Goal: Task Accomplishment & Management: Use online tool/utility

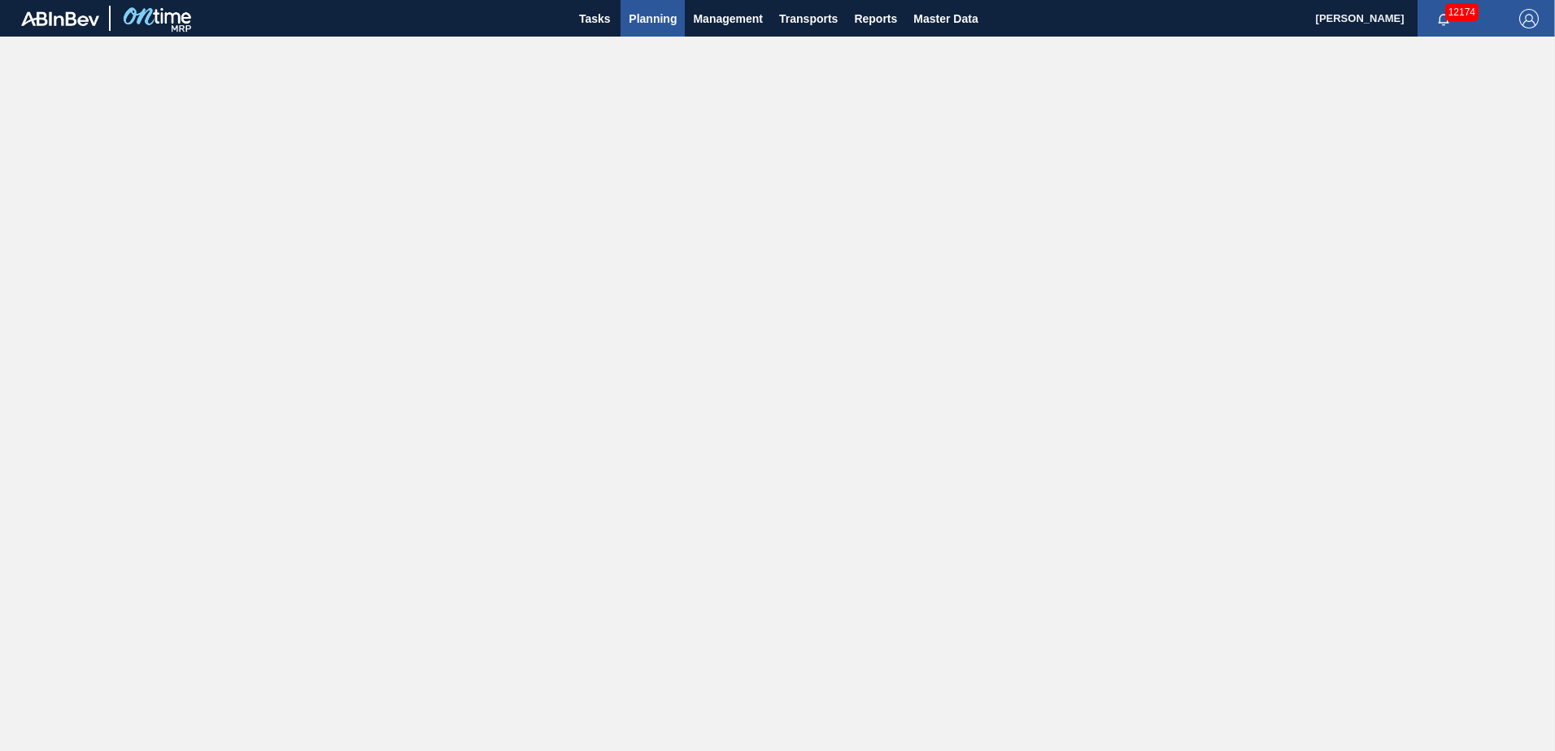
click at [666, 20] on span "Planning" at bounding box center [653, 19] width 48 height 20
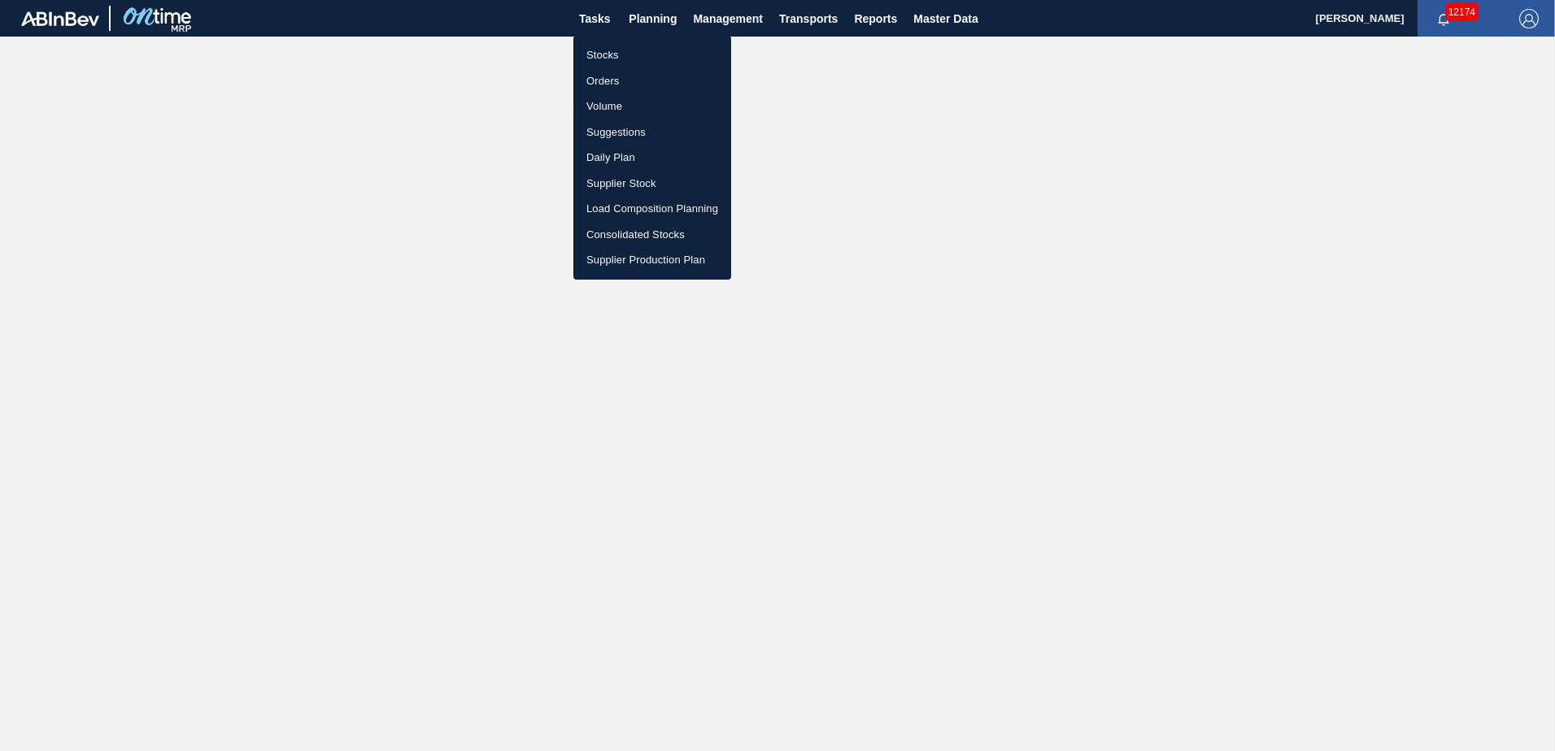
click at [609, 59] on li "Stocks" at bounding box center [652, 55] width 158 height 26
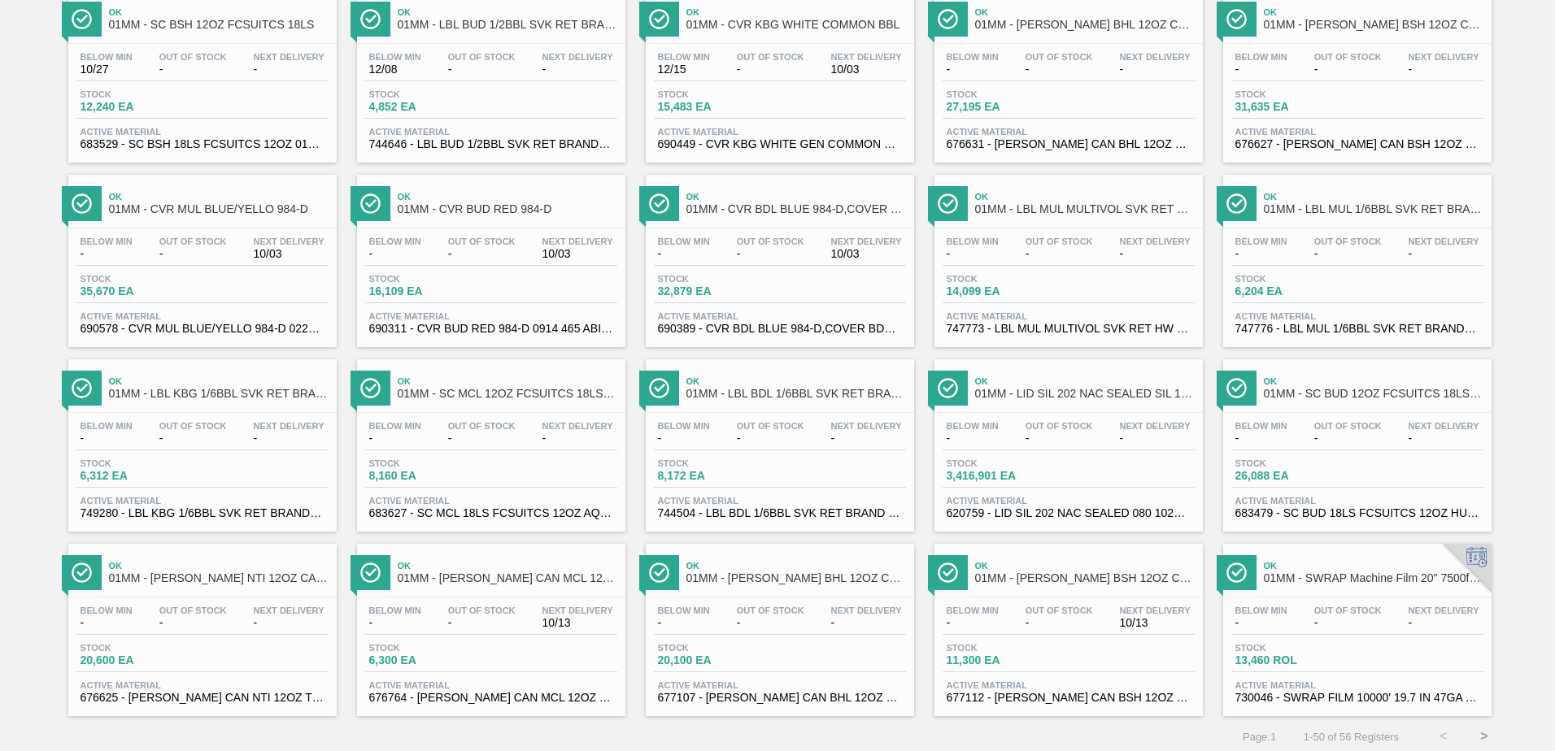
scroll to position [1255, 0]
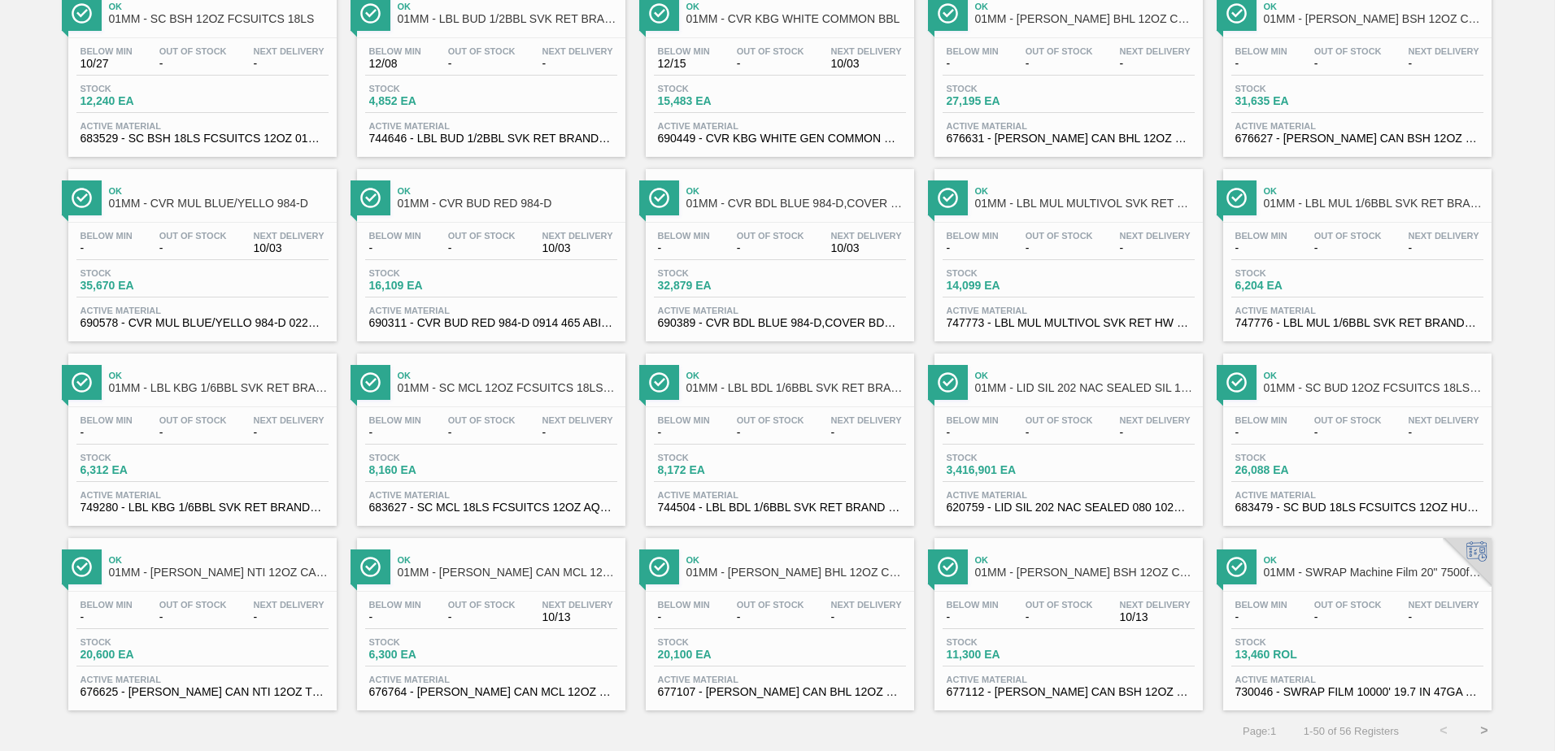
click at [1482, 729] on button ">" at bounding box center [1484, 731] width 41 height 41
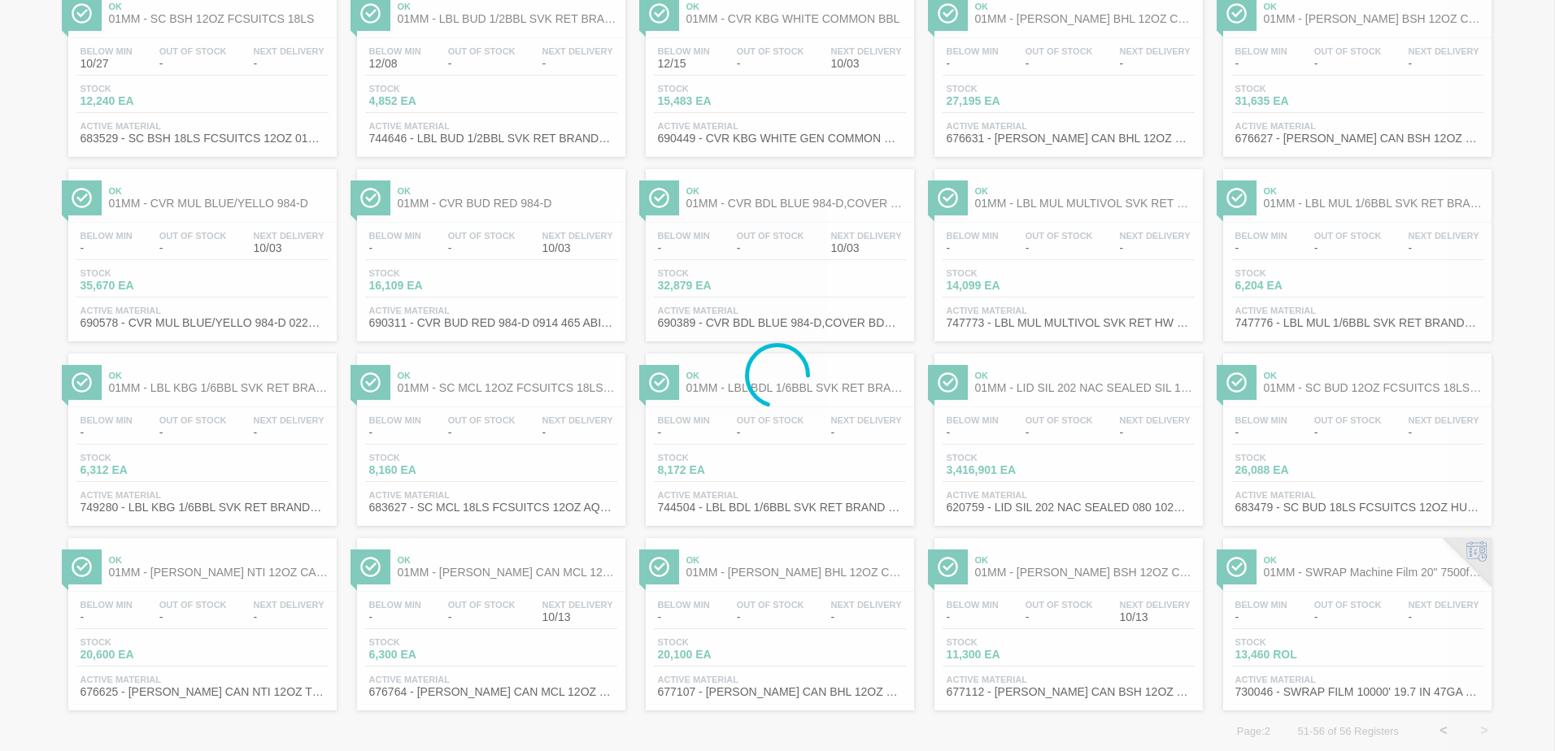
scroll to position [0, 0]
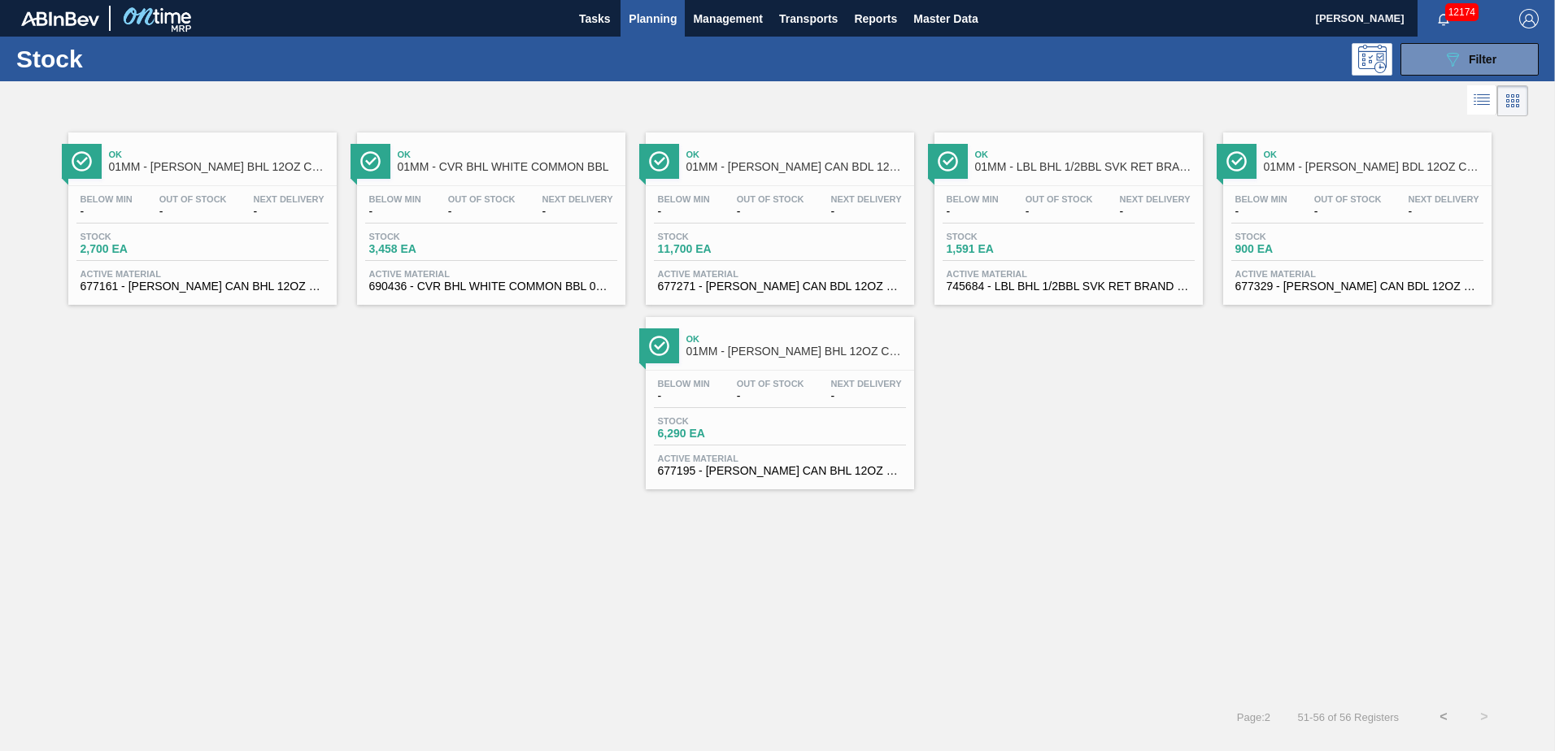
click at [1446, 715] on button "<" at bounding box center [1443, 717] width 41 height 41
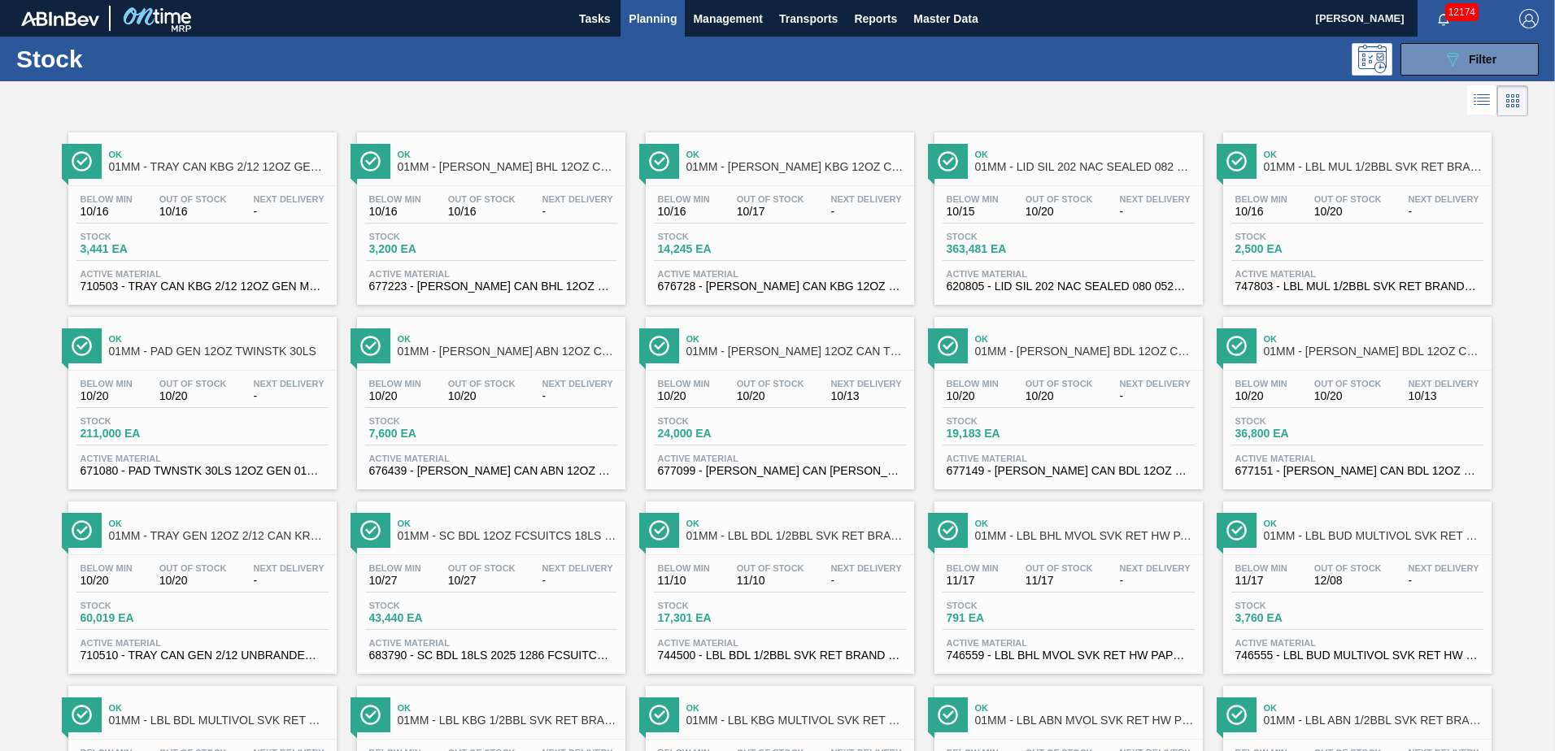
click at [654, 18] on span "Planning" at bounding box center [653, 19] width 48 height 20
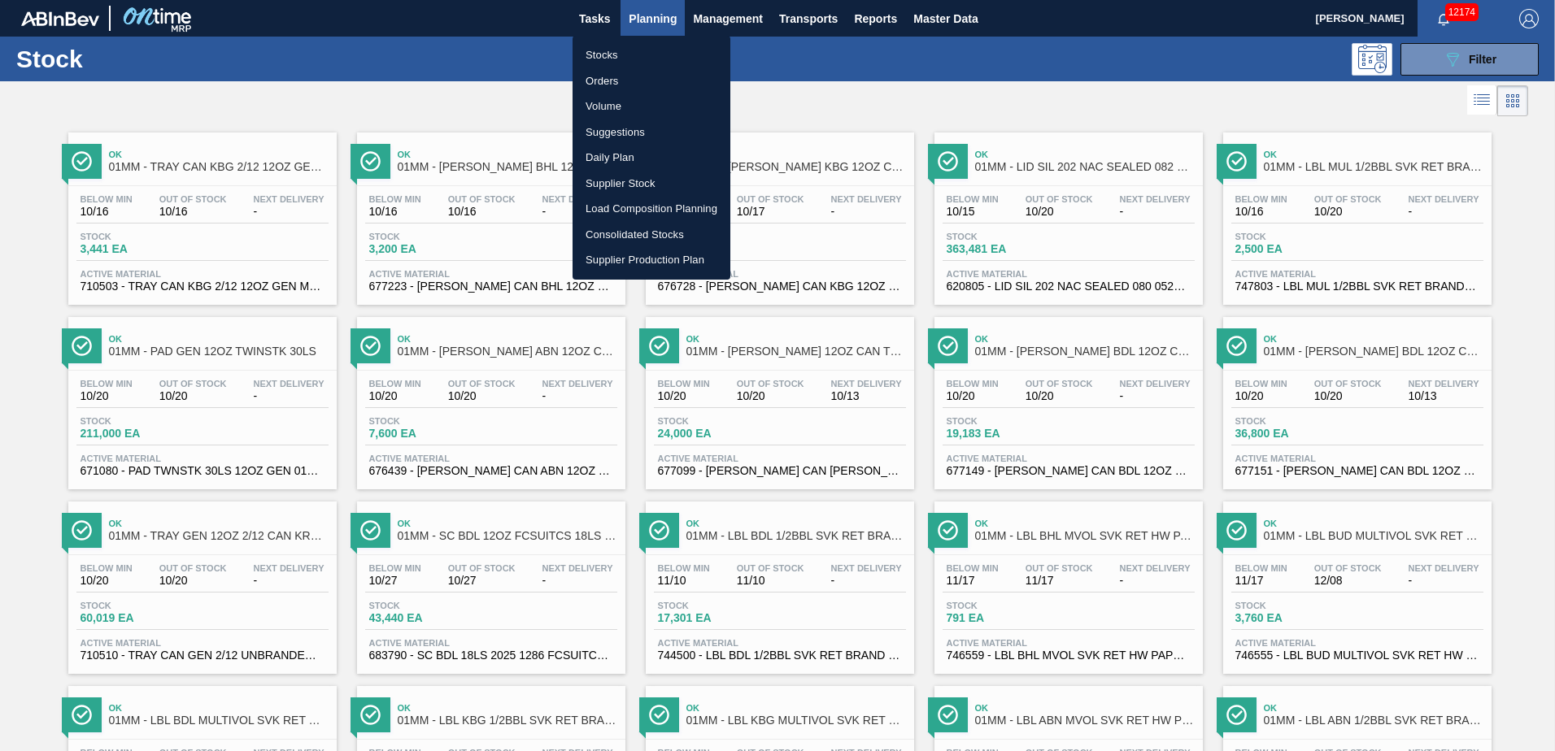
click at [628, 132] on li "Suggestions" at bounding box center [651, 133] width 158 height 26
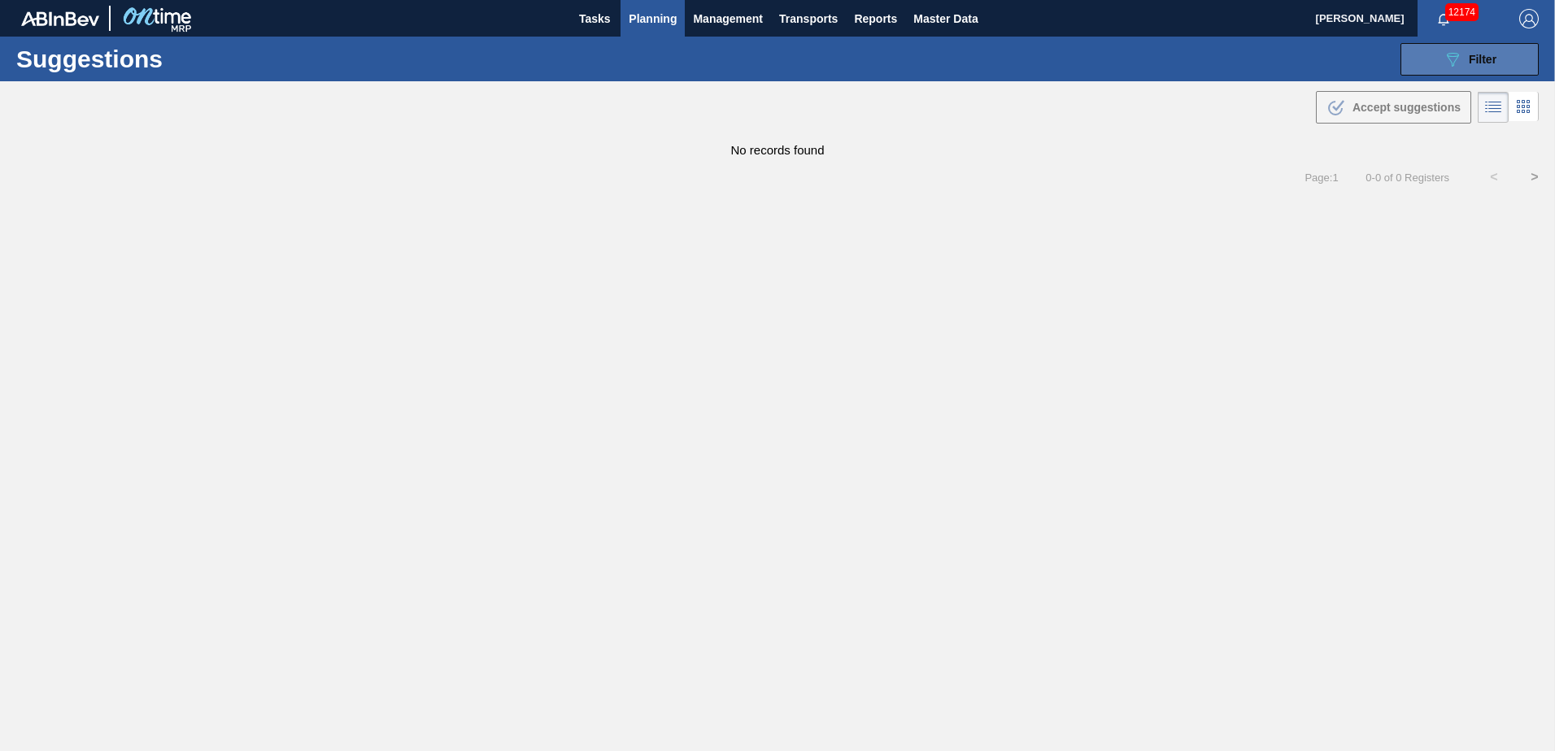
click at [1469, 58] on span "Filter" at bounding box center [1483, 59] width 28 height 13
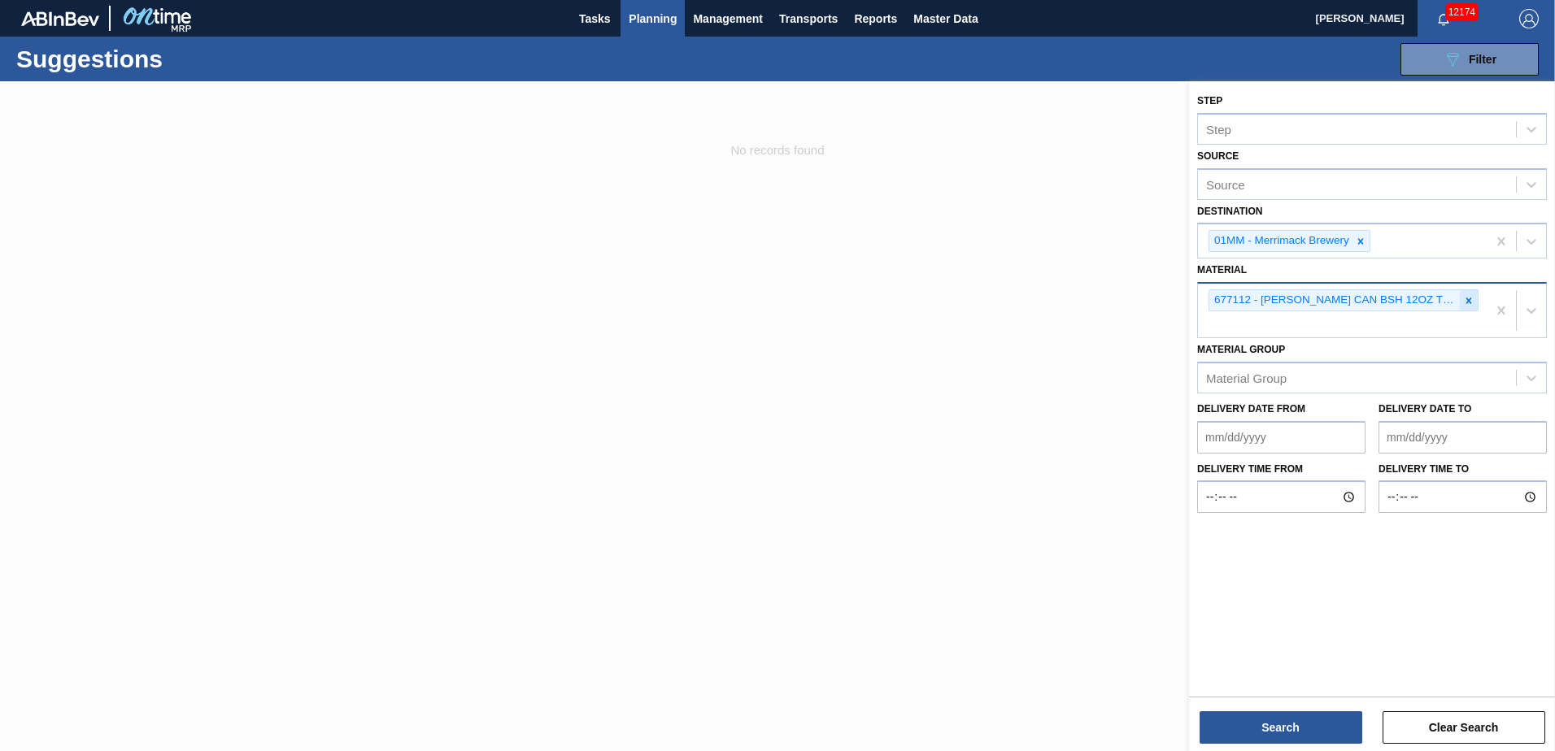
click at [1470, 301] on icon at bounding box center [1468, 300] width 11 height 11
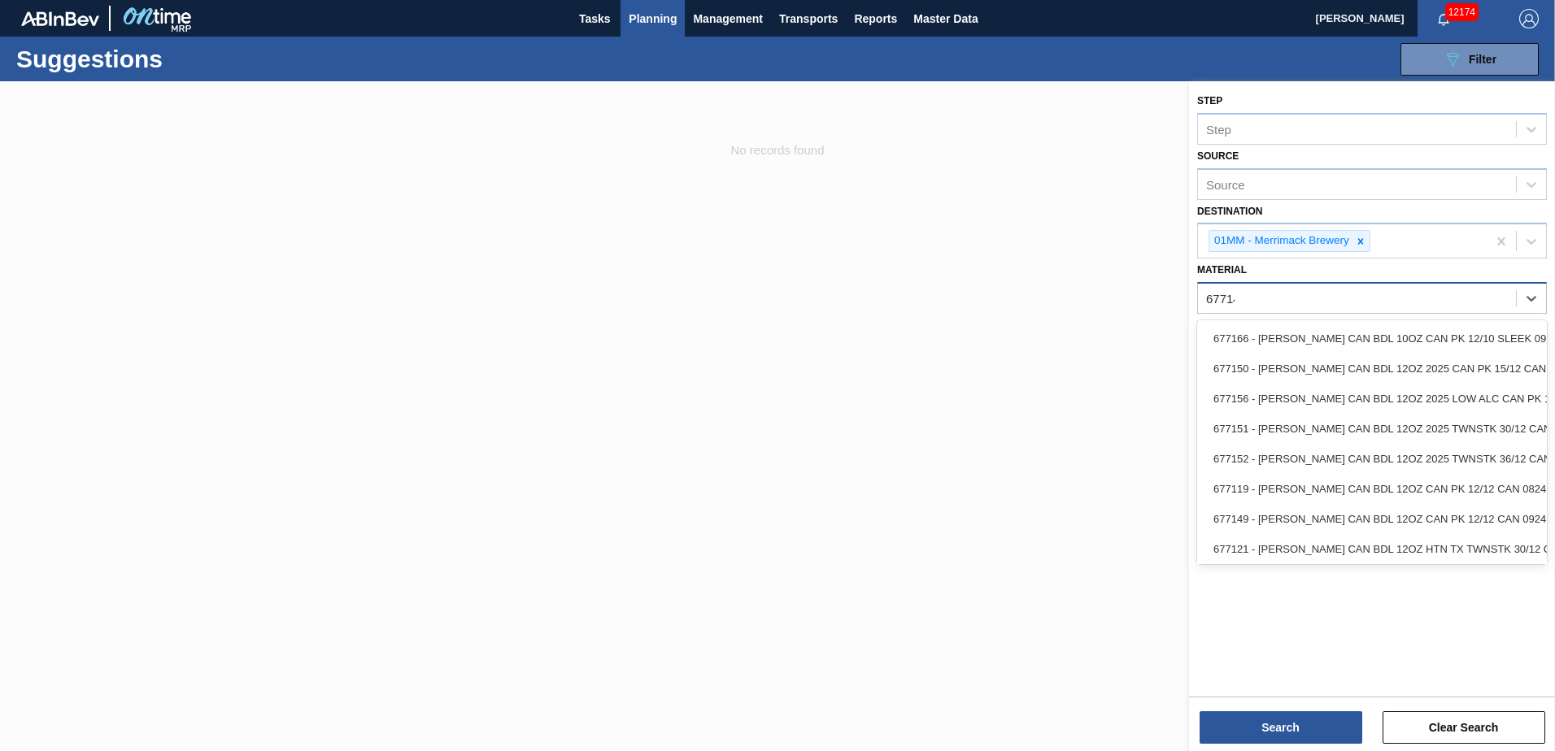
type input "677149"
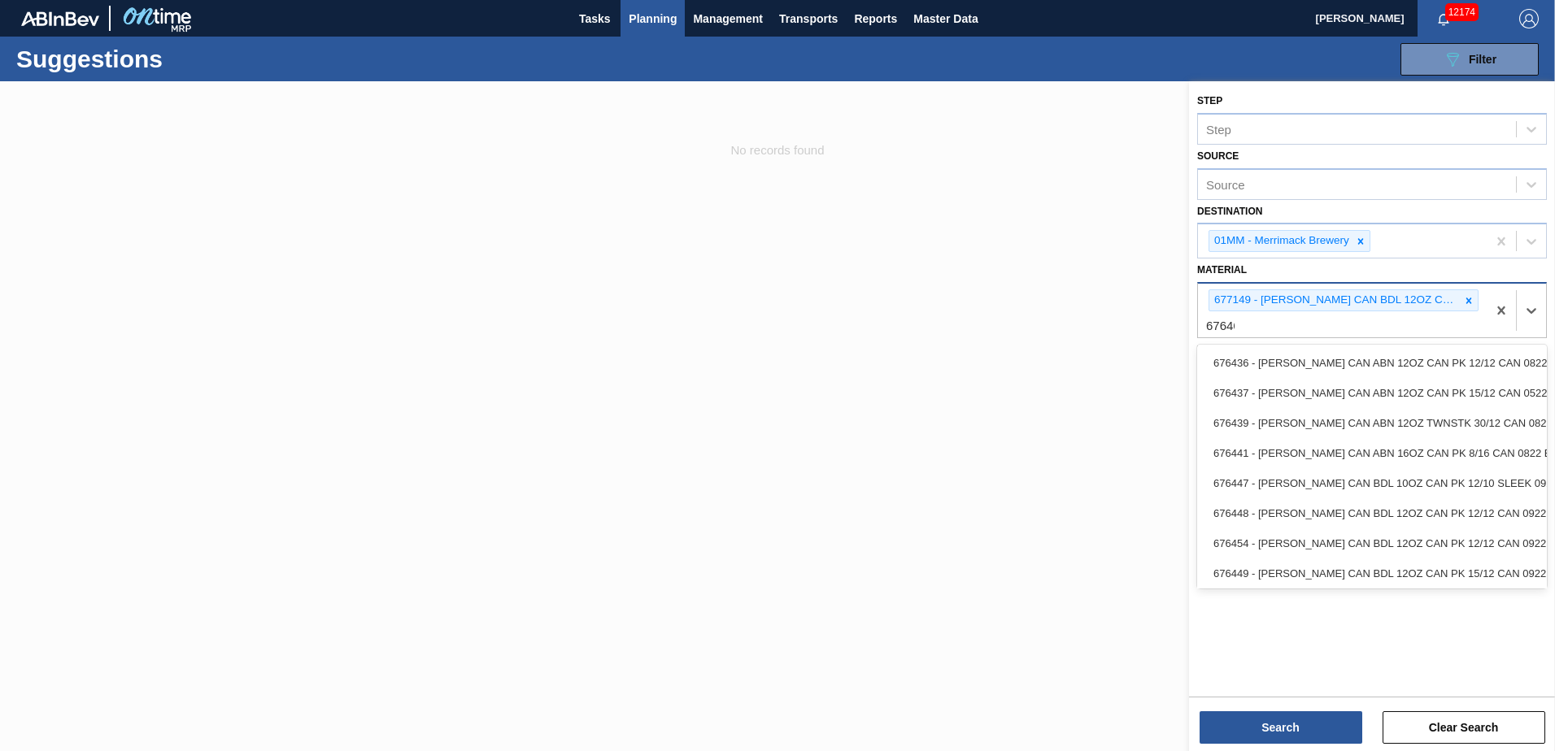
type input "676468"
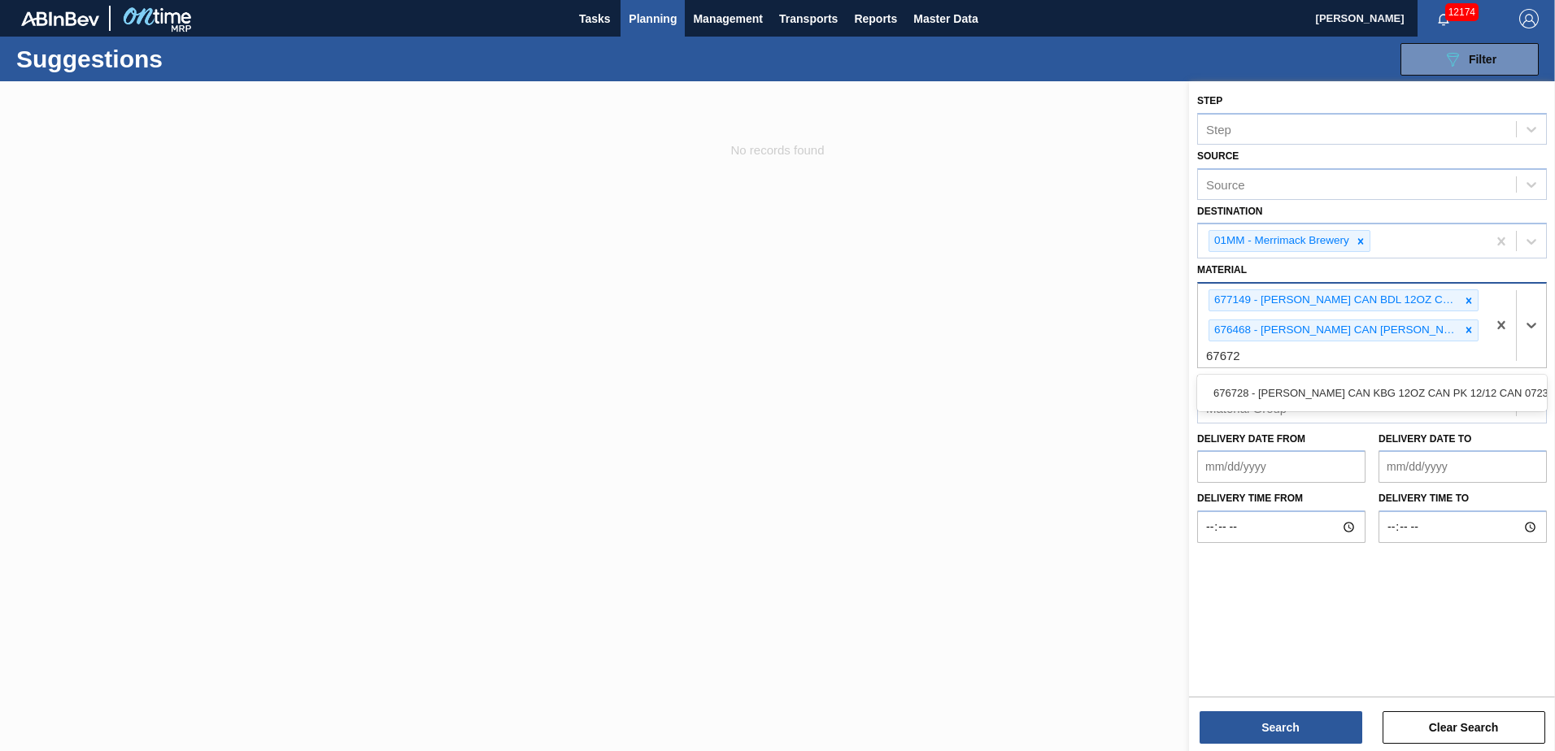
type input "676728"
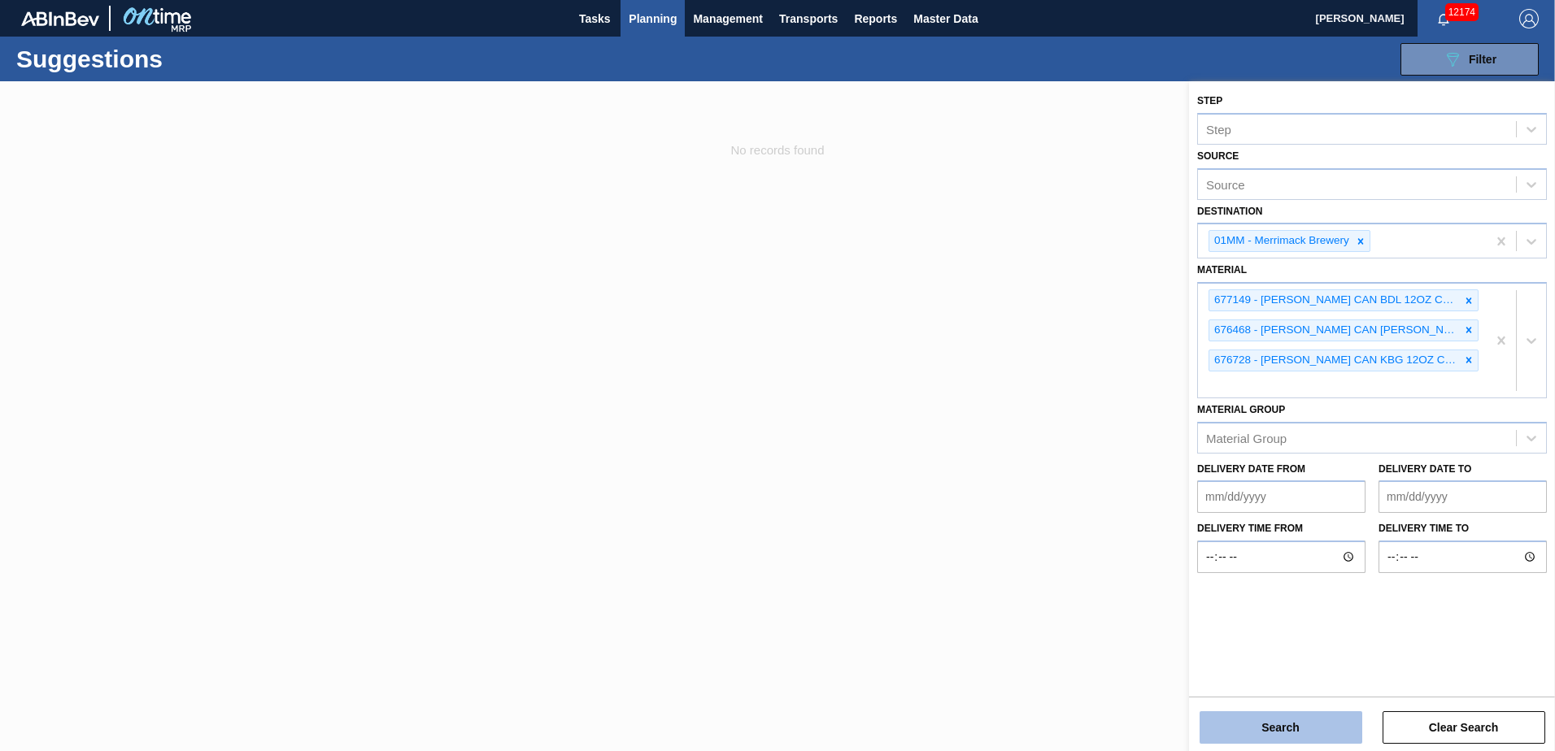
click at [1273, 721] on button "Search" at bounding box center [1280, 728] width 163 height 33
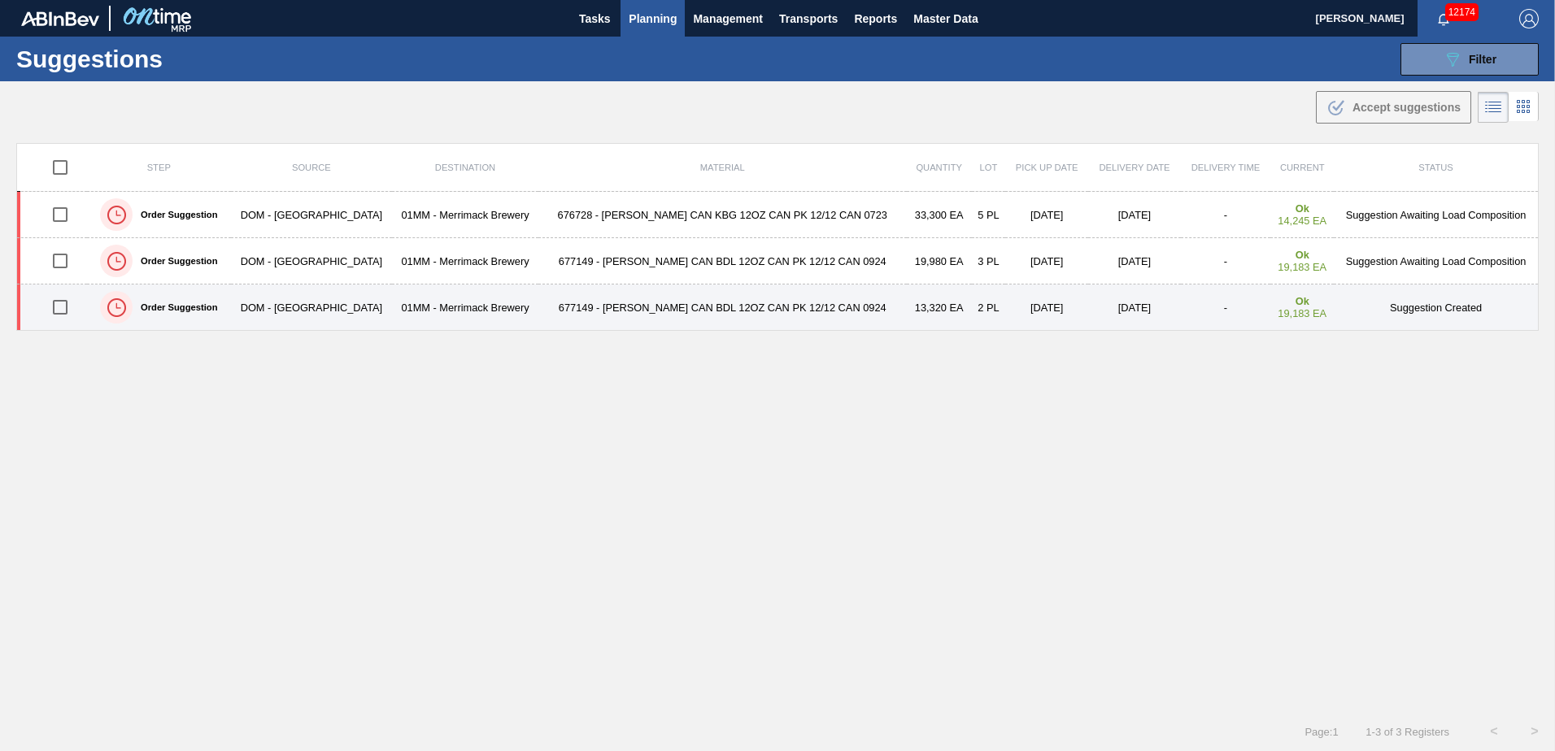
click at [60, 308] on input "checkbox" at bounding box center [60, 307] width 34 height 34
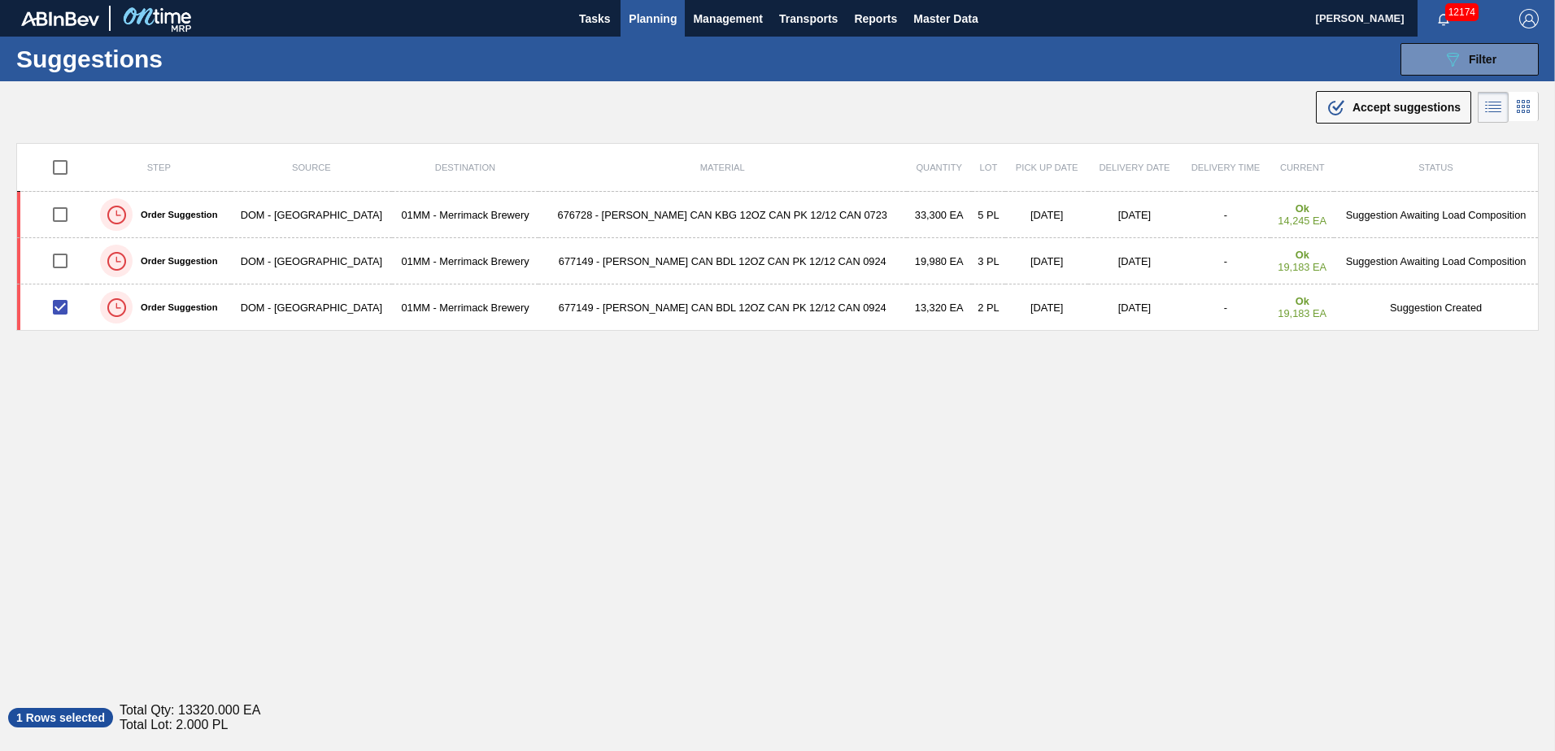
click at [1393, 107] on span "Accept suggestions" at bounding box center [1406, 107] width 108 height 13
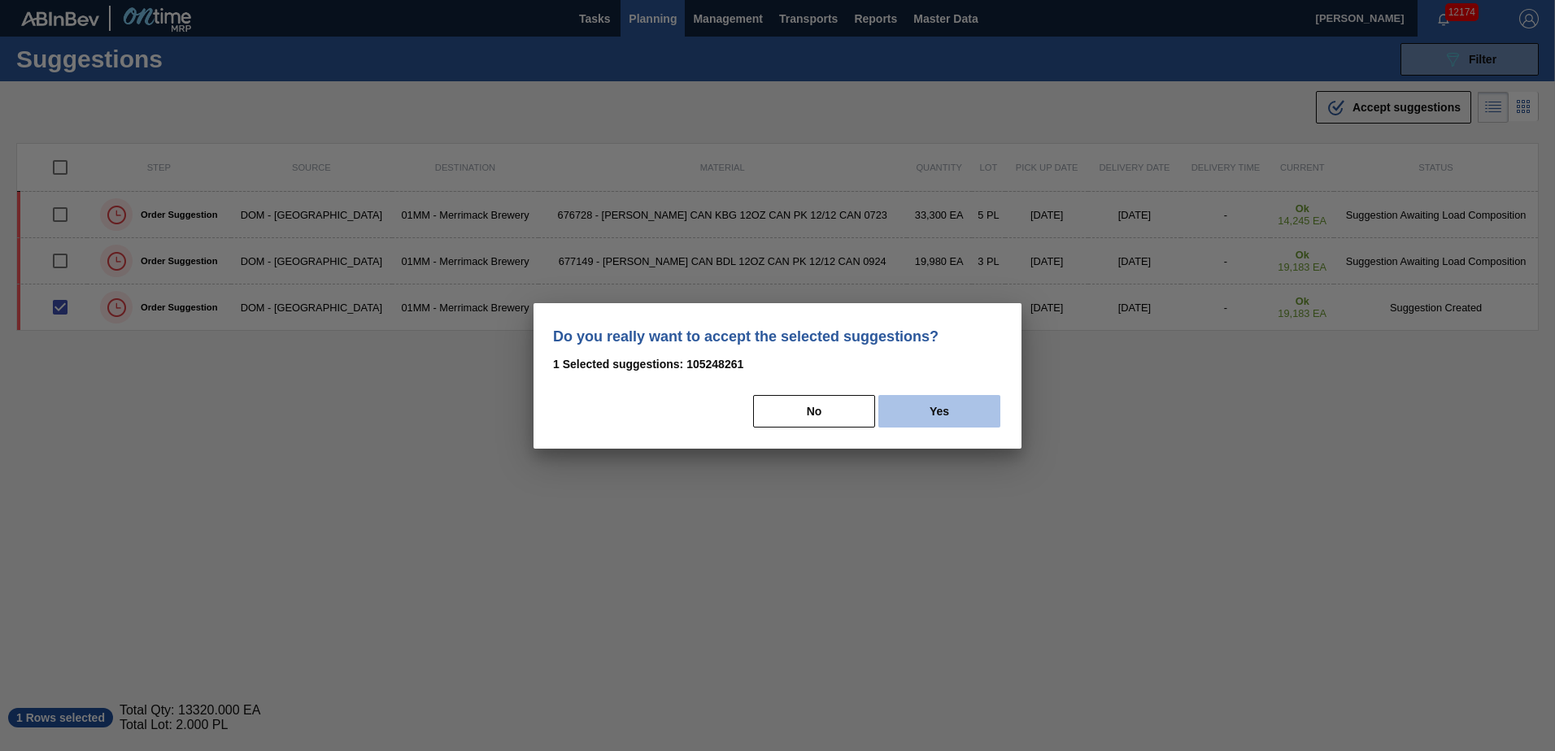
click at [921, 414] on button "Yes" at bounding box center [939, 411] width 122 height 33
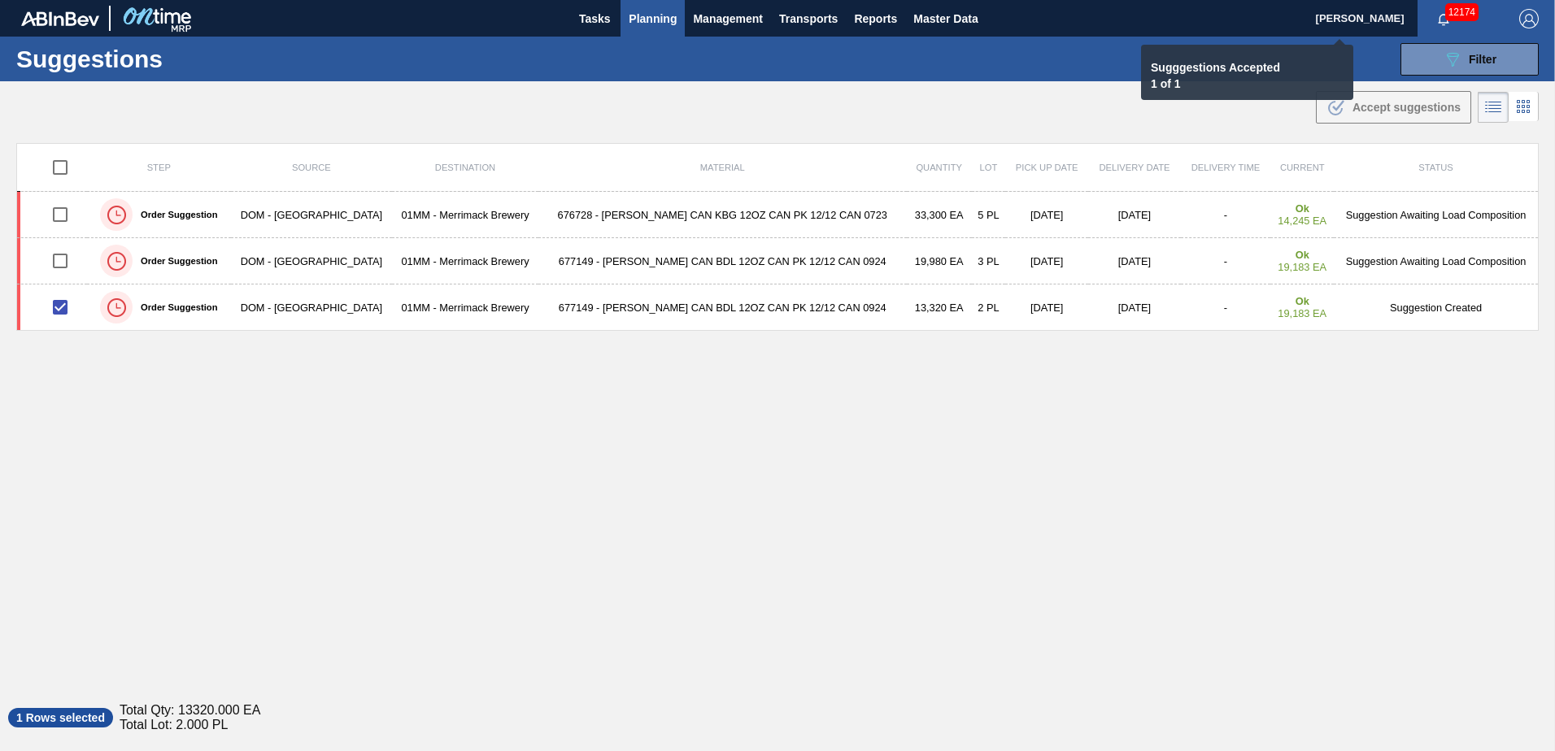
checkbox input "false"
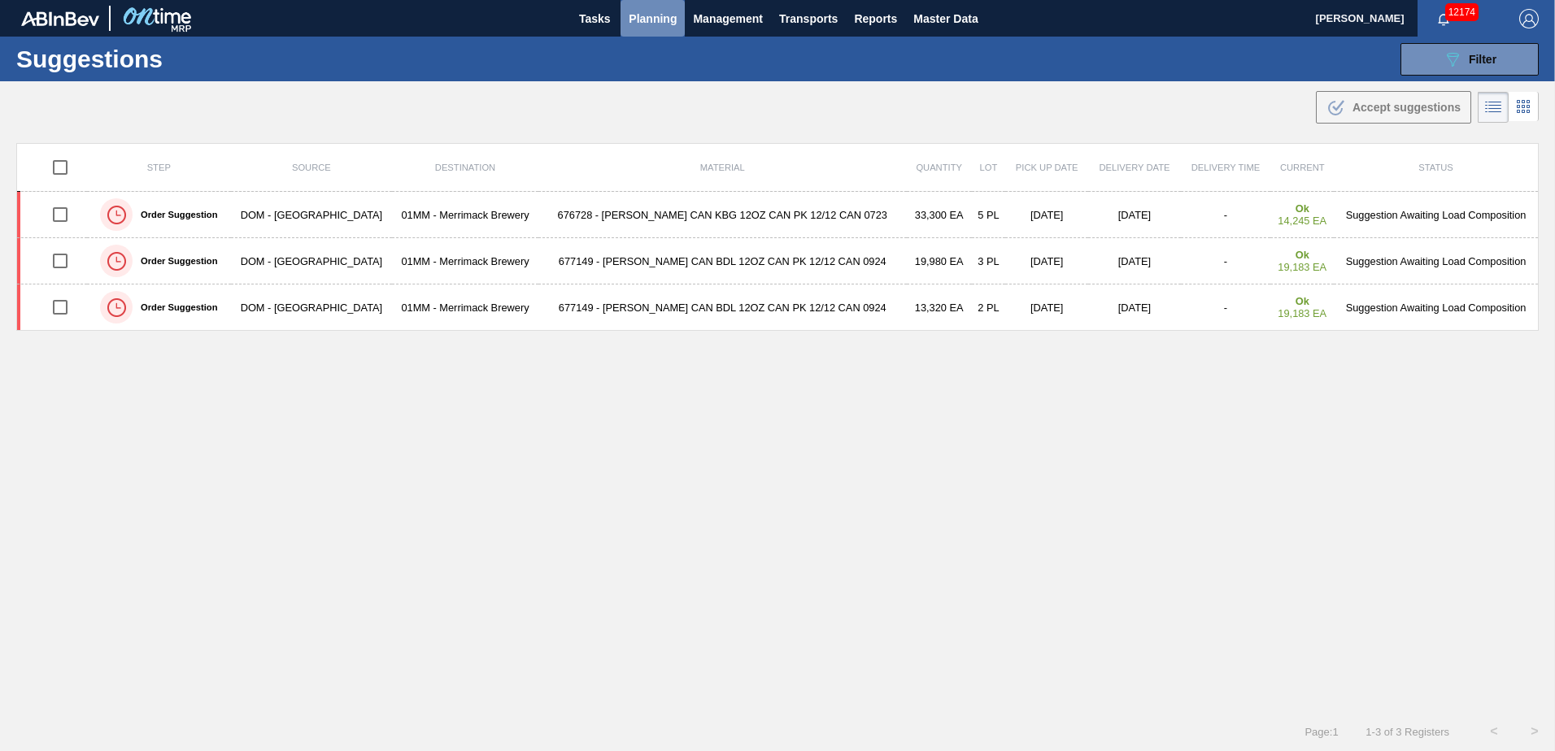
click at [642, 19] on span "Planning" at bounding box center [653, 19] width 48 height 20
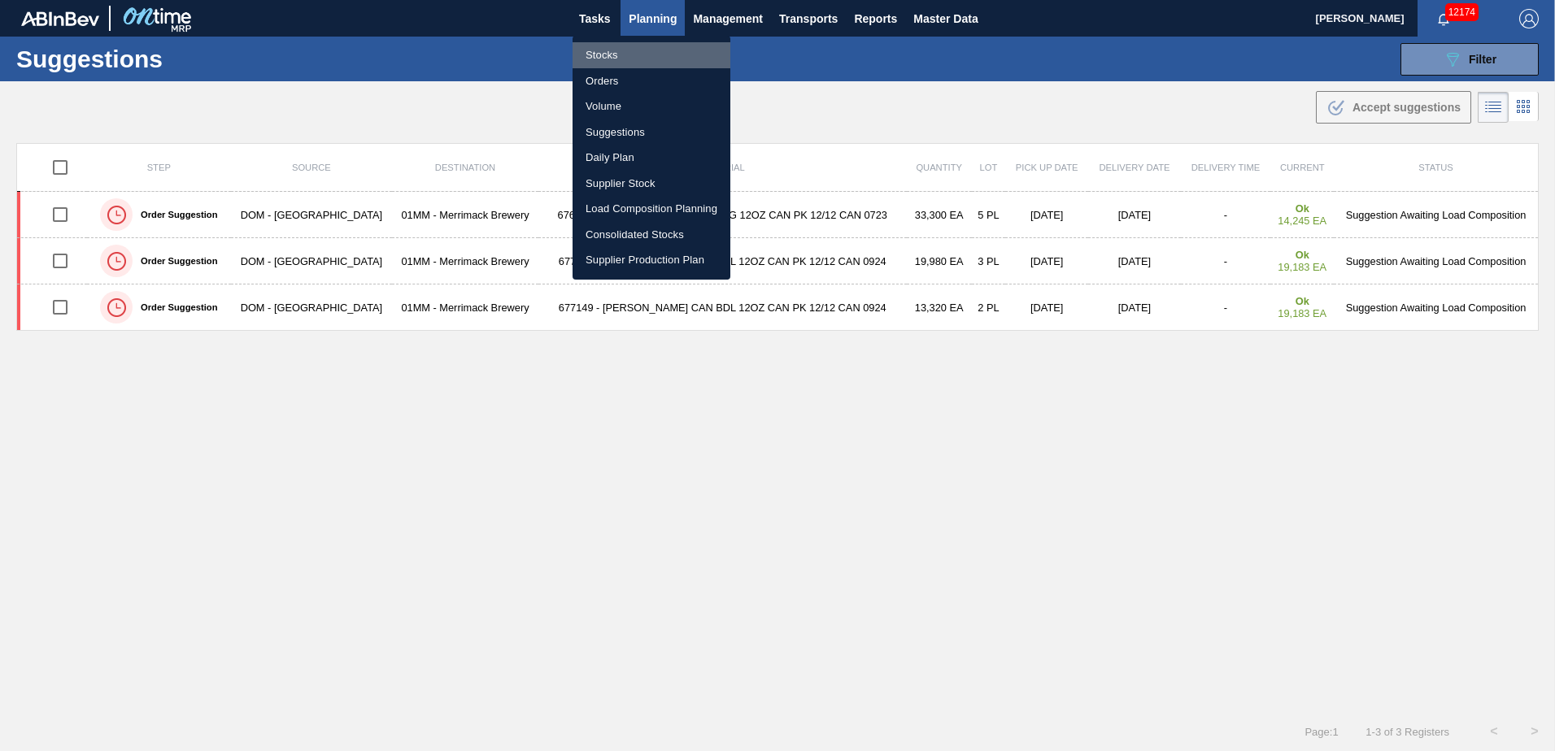
click at [590, 61] on li "Stocks" at bounding box center [651, 55] width 158 height 26
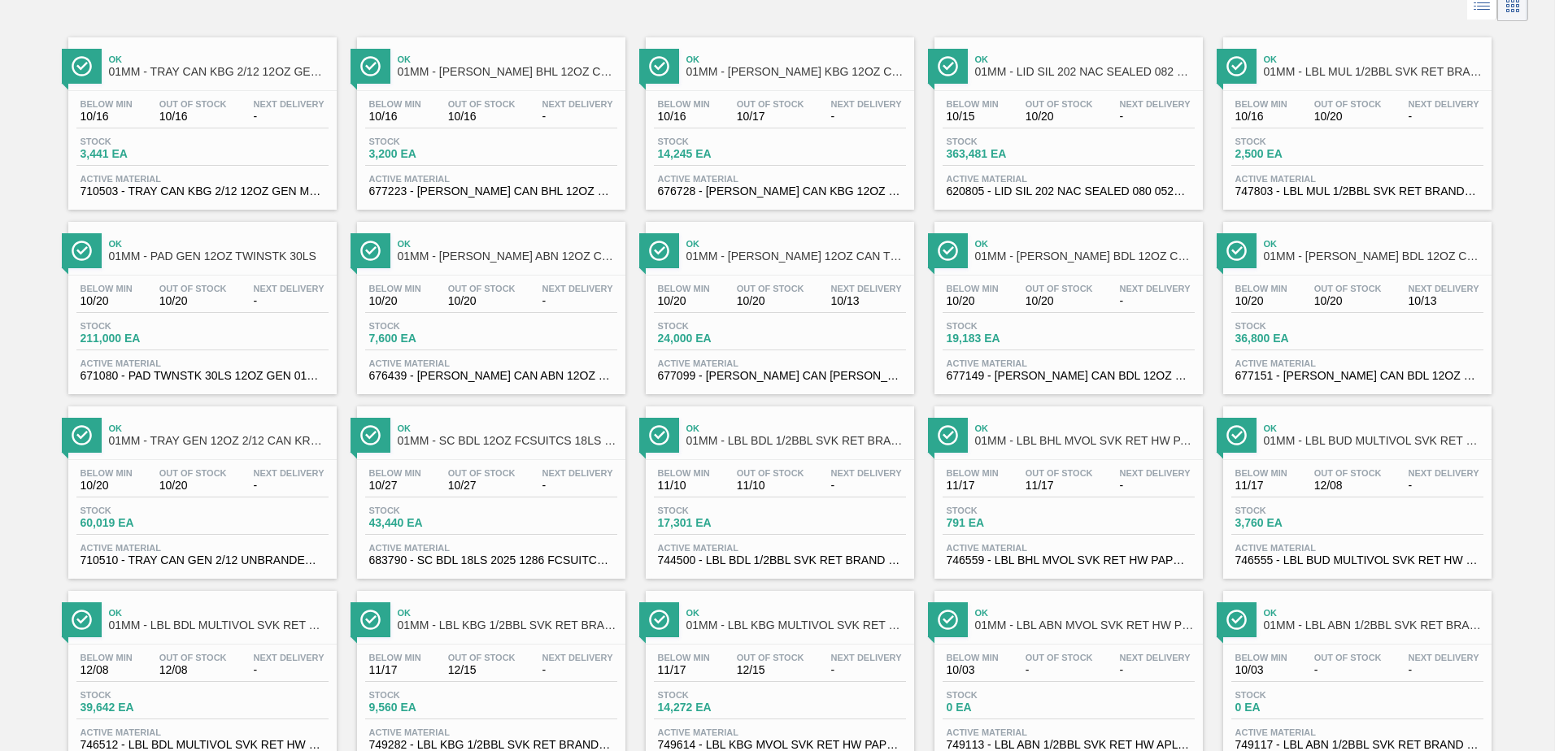
scroll to position [834, 0]
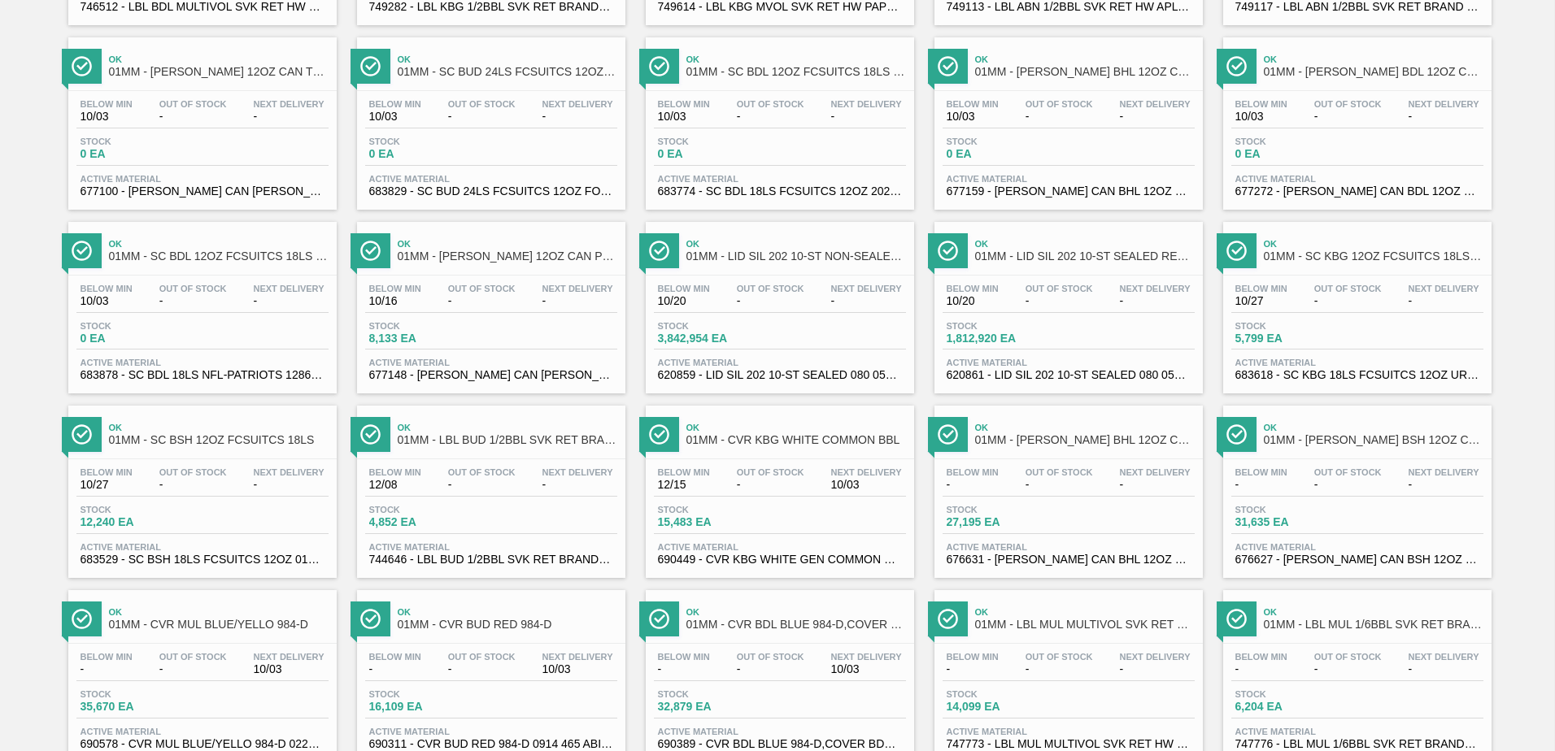
click at [475, 331] on div "Stock 8,133 EA" at bounding box center [426, 333] width 122 height 24
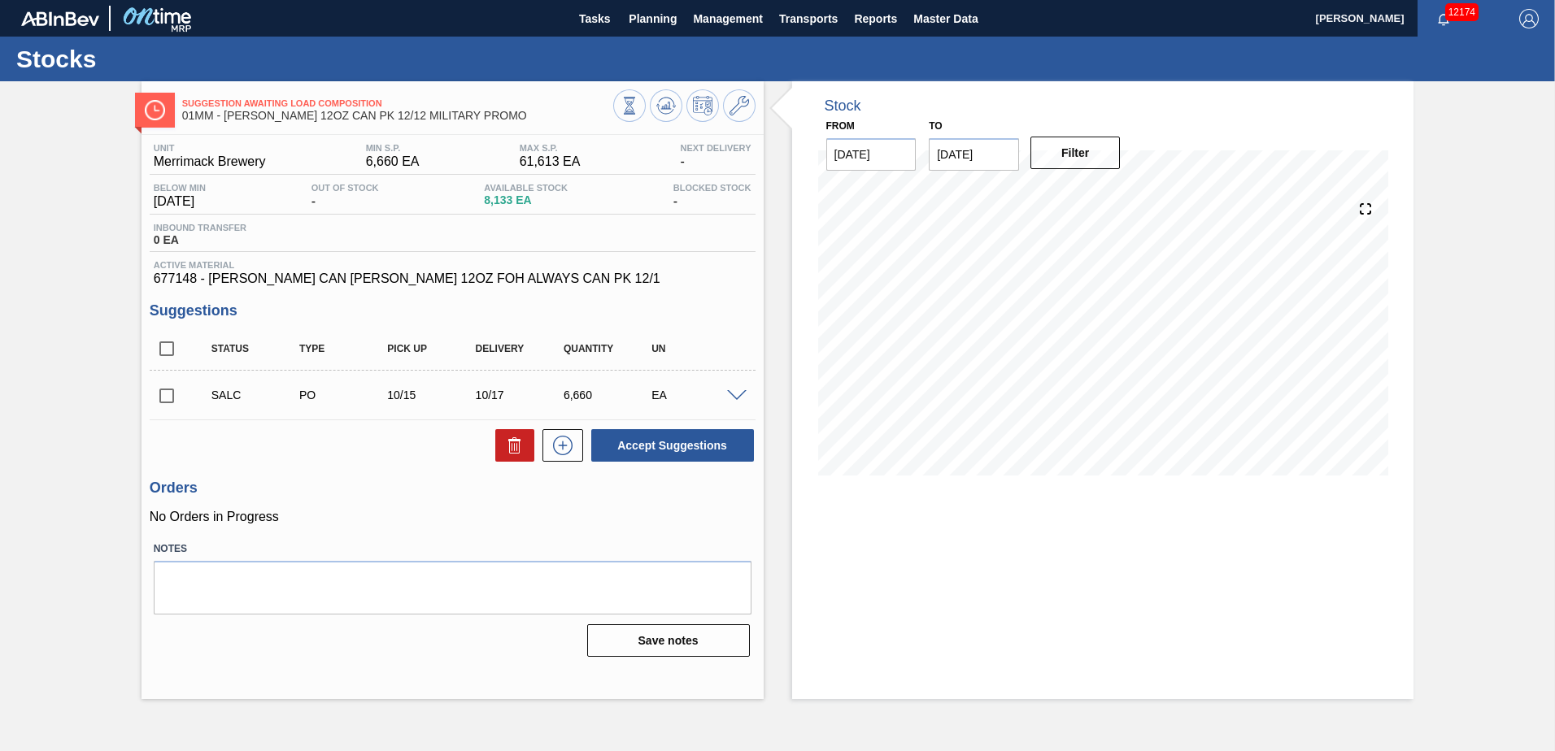
click at [169, 355] on input "checkbox" at bounding box center [167, 349] width 34 height 34
checkbox input "true"
click at [661, 439] on button "Accept Suggestions" at bounding box center [672, 445] width 163 height 33
checkbox input "false"
click at [747, 99] on icon at bounding box center [739, 106] width 20 height 20
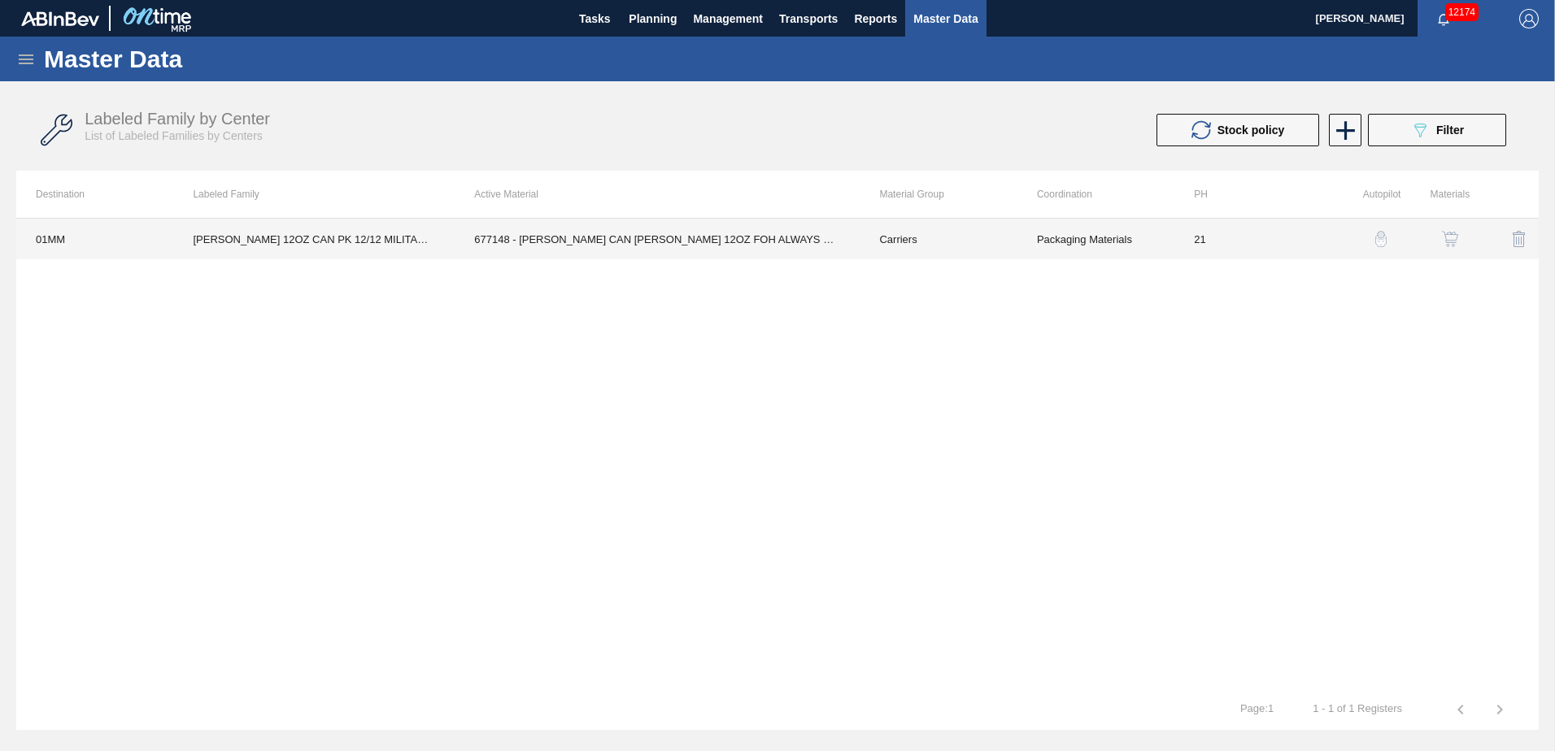
click at [799, 242] on td "677148 - [PERSON_NAME] CAN [PERSON_NAME] 12OZ FOH ALWAYS CAN PK 12/1" at bounding box center [657, 239] width 405 height 41
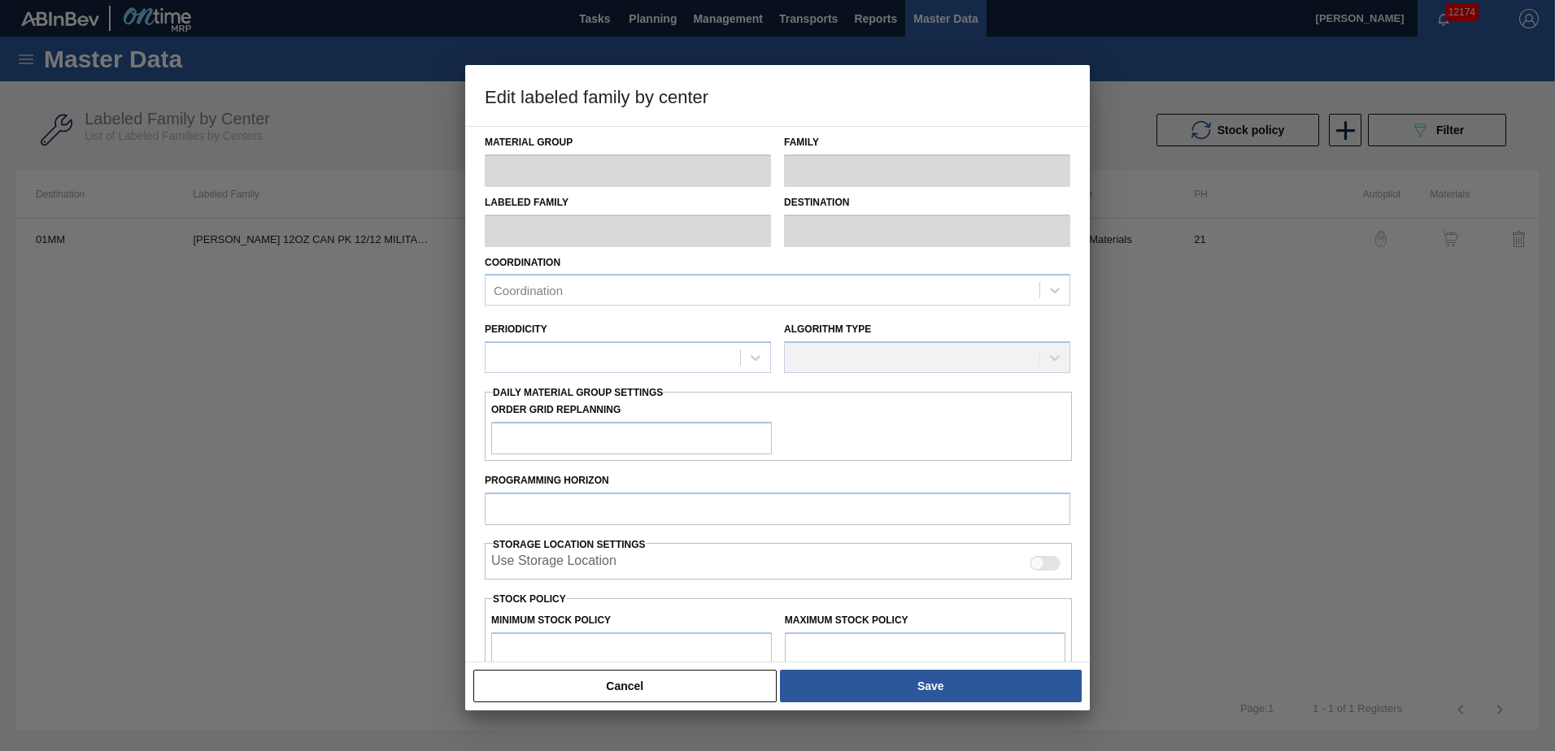
type input "Carriers"
type input "Can Carriers"
type input "[PERSON_NAME] 12OZ CAN PK 12/12 MILITARY PROMO"
type input "01MM - Merrimack Brewery"
type input "21"
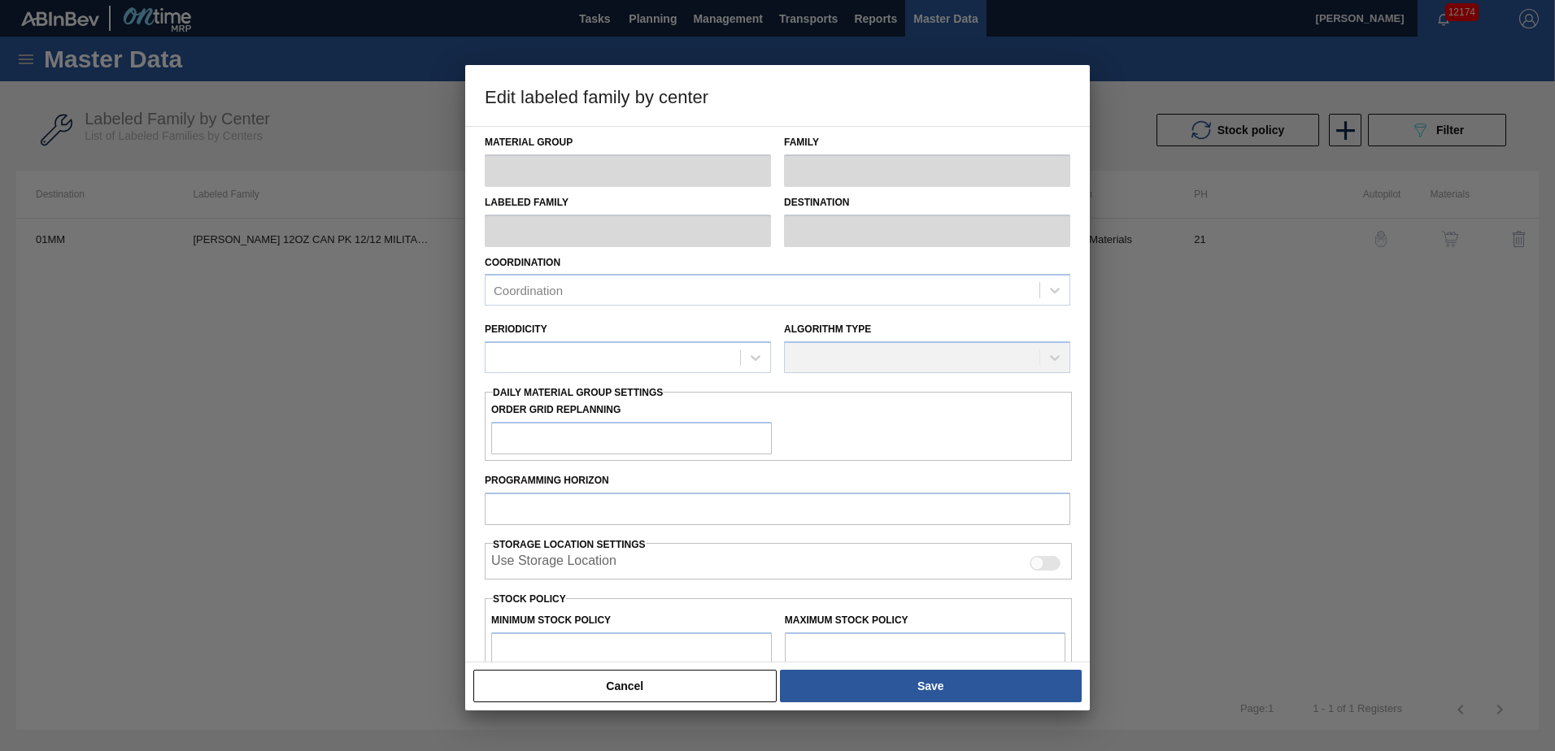
type input "6,660"
type input "61,613"
type input "0"
type input "6,660"
checkbox input "true"
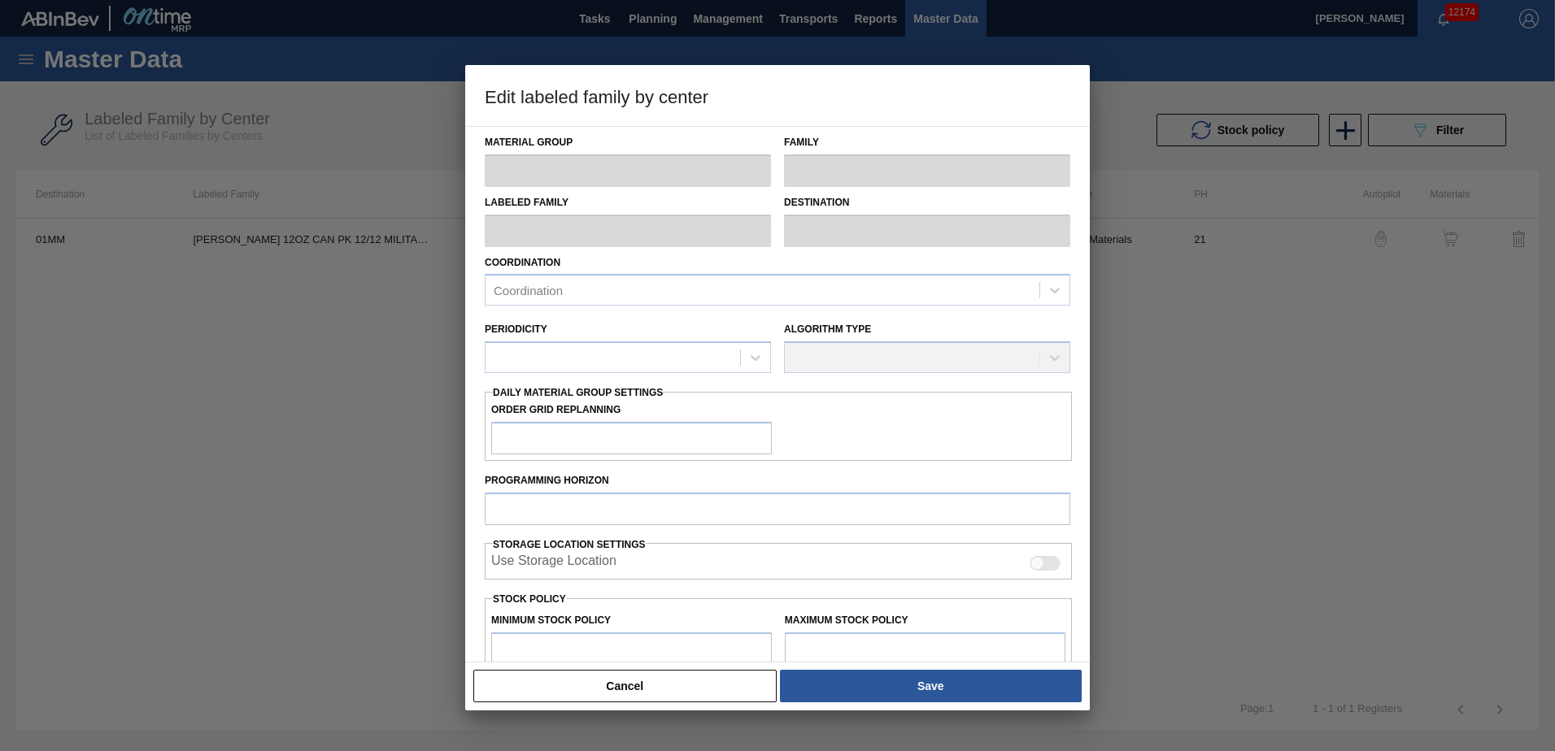
checkbox input "true"
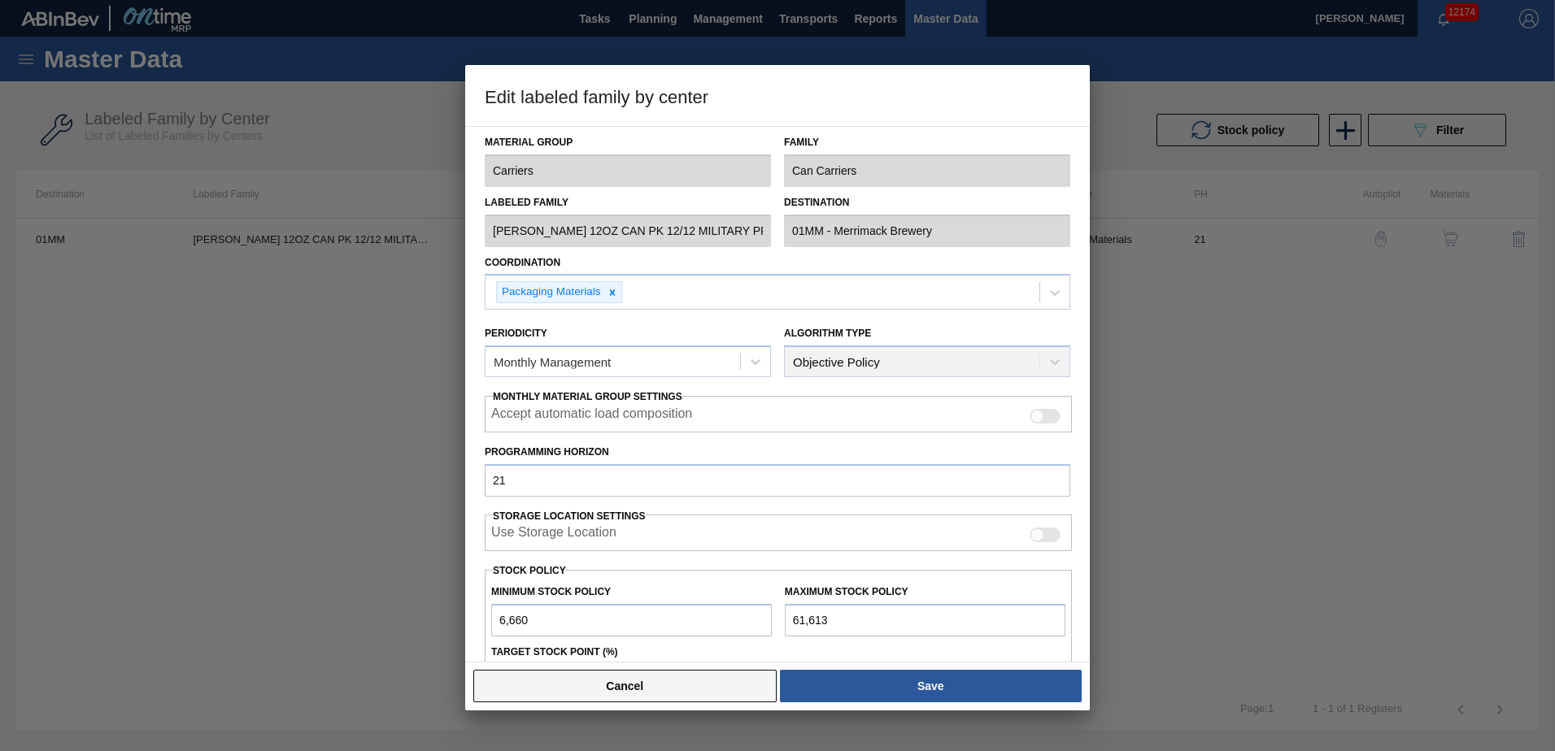
click at [677, 689] on button "Cancel" at bounding box center [624, 686] width 303 height 33
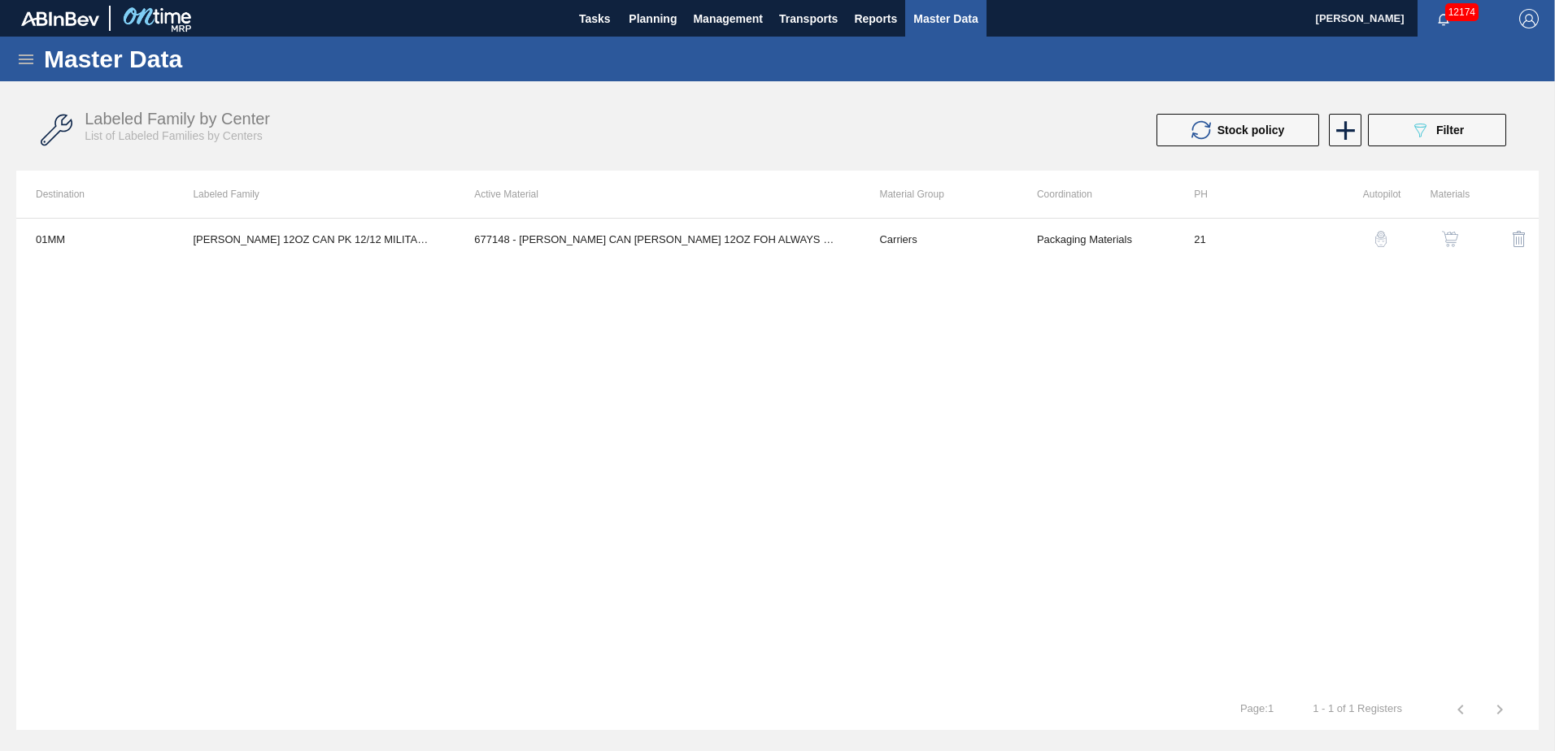
click at [1456, 242] on img "button" at bounding box center [1450, 239] width 16 height 16
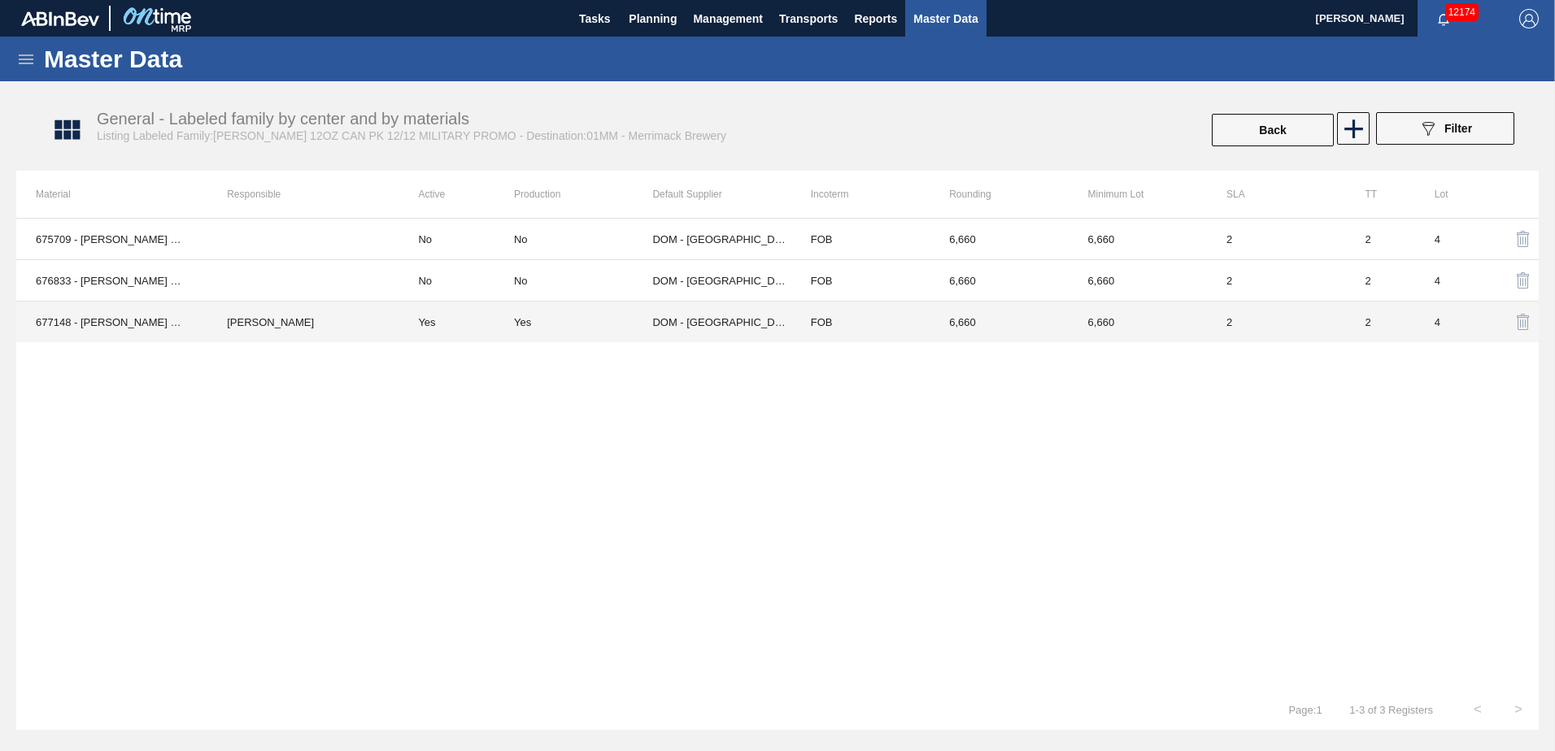
click at [687, 320] on td "DOM - [GEOGRAPHIC_DATA]" at bounding box center [721, 322] width 138 height 41
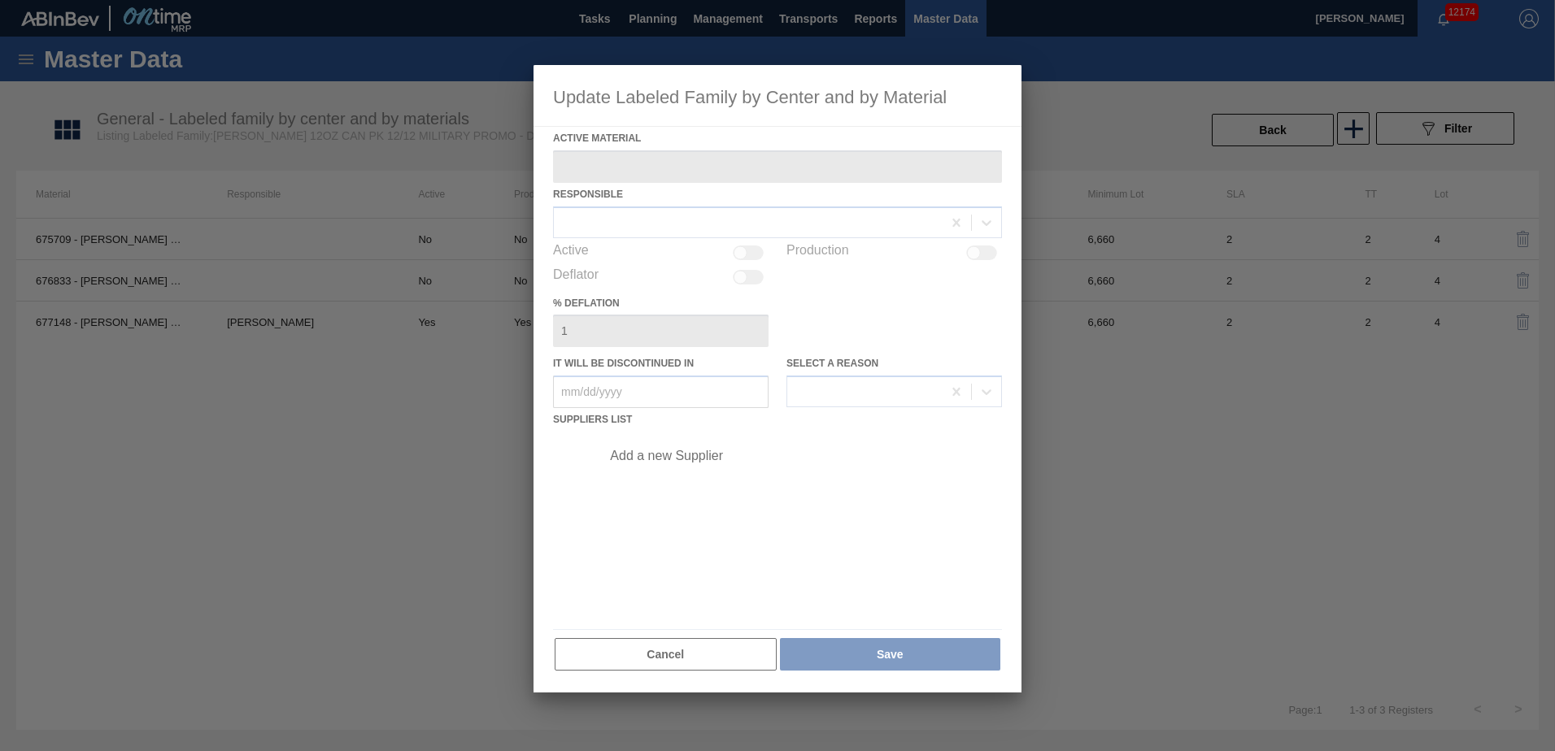
type Material "677148 - [PERSON_NAME] CAN [PERSON_NAME] 12OZ FOH ALWAYS CAN PK 12/1"
checkbox input "true"
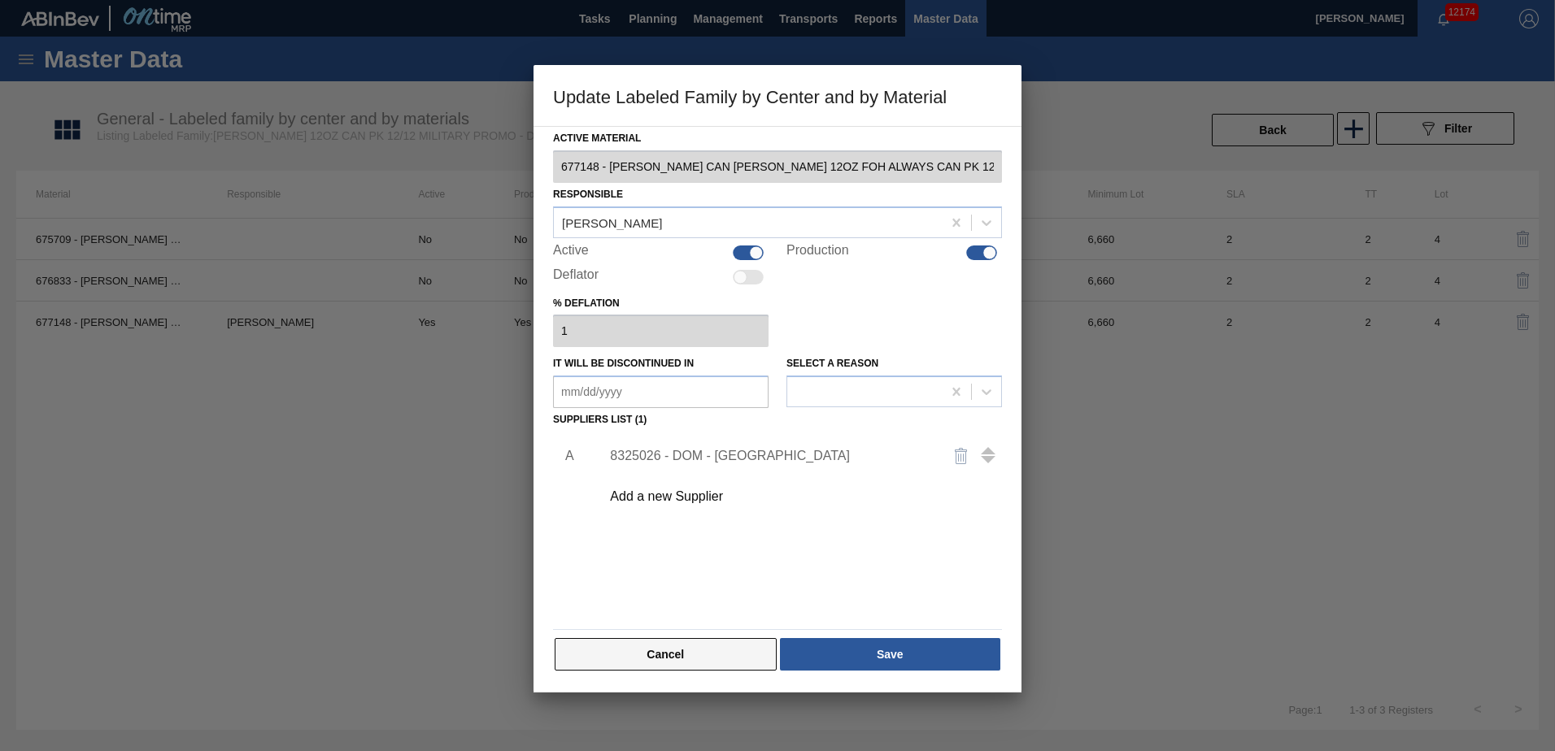
click at [710, 656] on button "Cancel" at bounding box center [666, 654] width 222 height 33
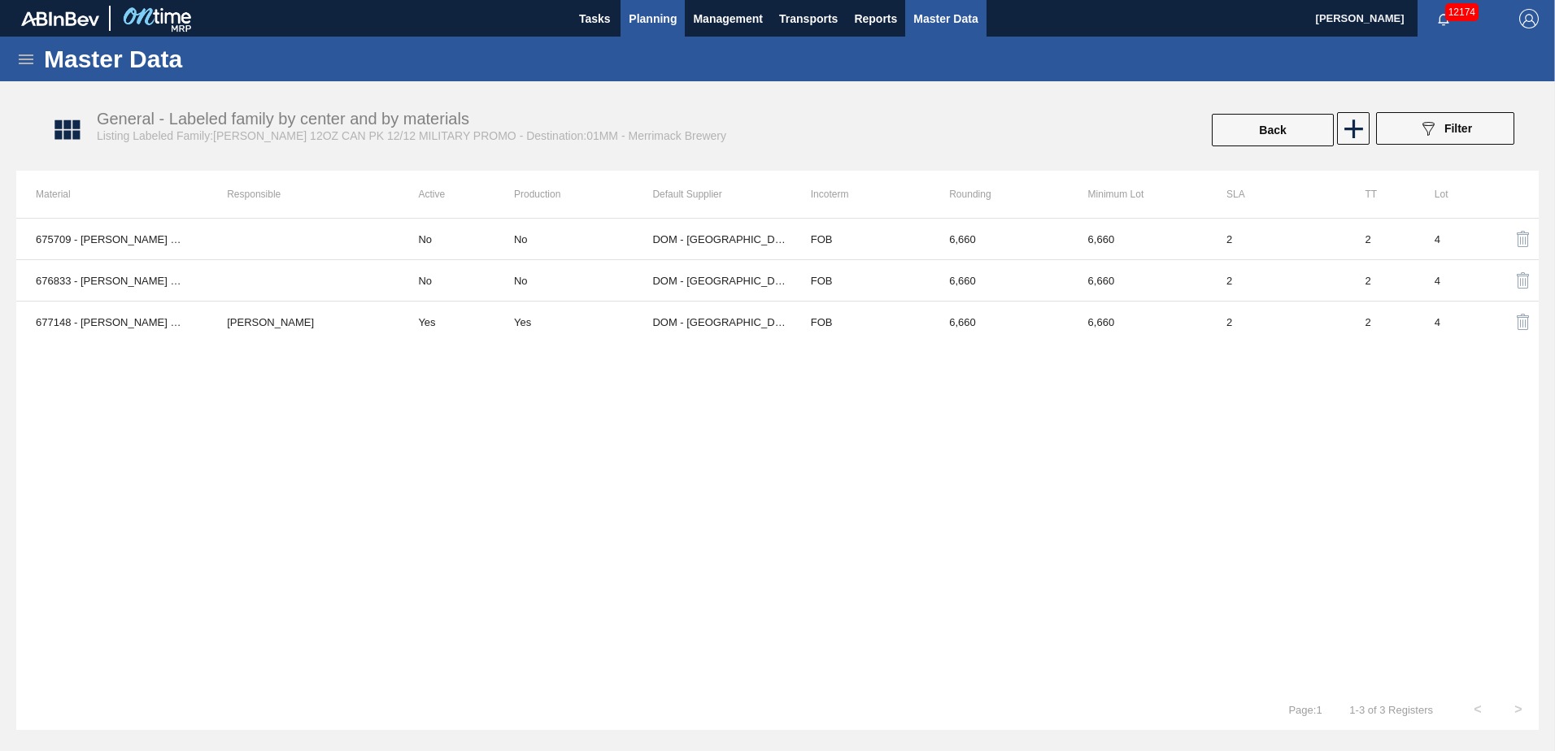
click at [655, 21] on span "Planning" at bounding box center [653, 19] width 48 height 20
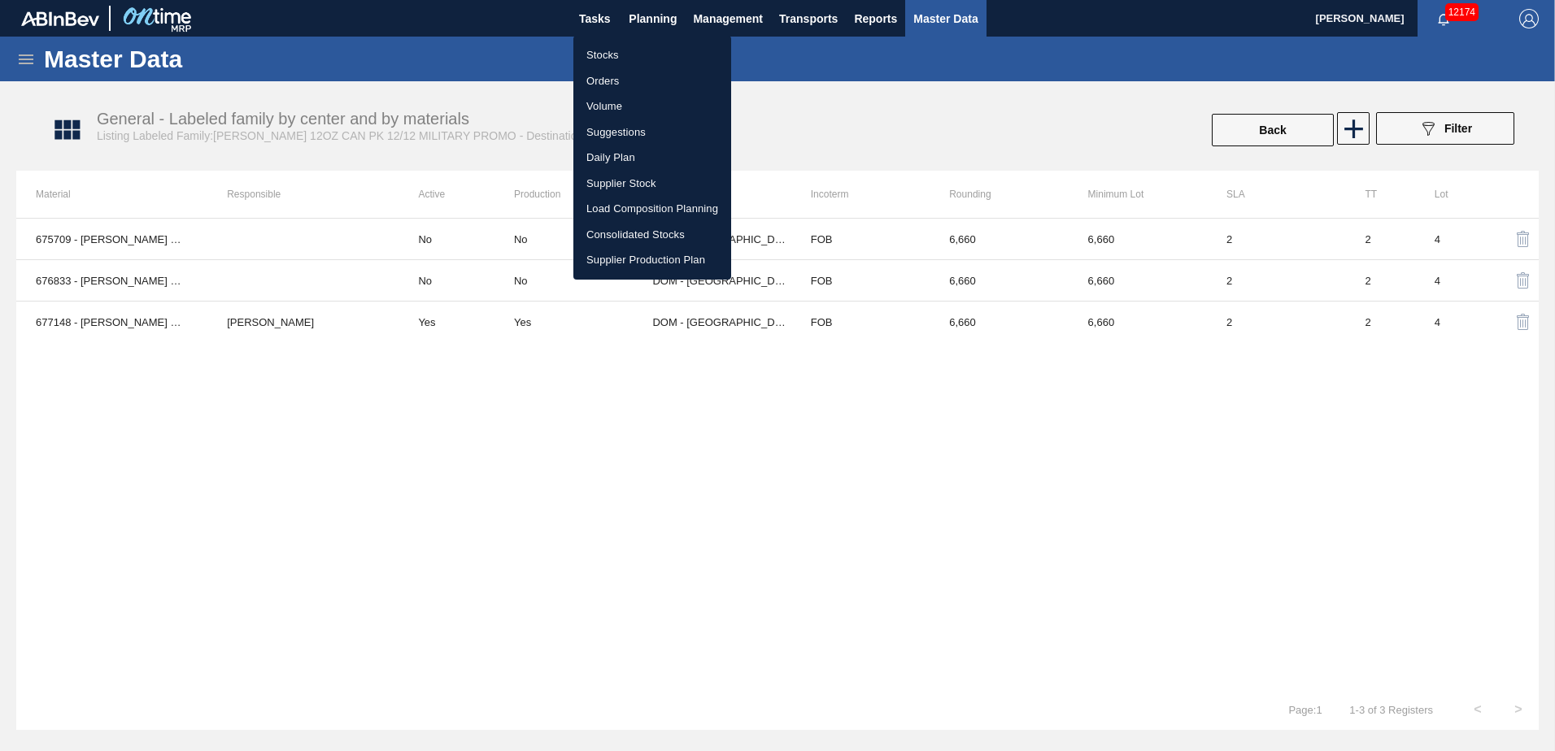
click at [625, 60] on li "Stocks" at bounding box center [652, 55] width 158 height 26
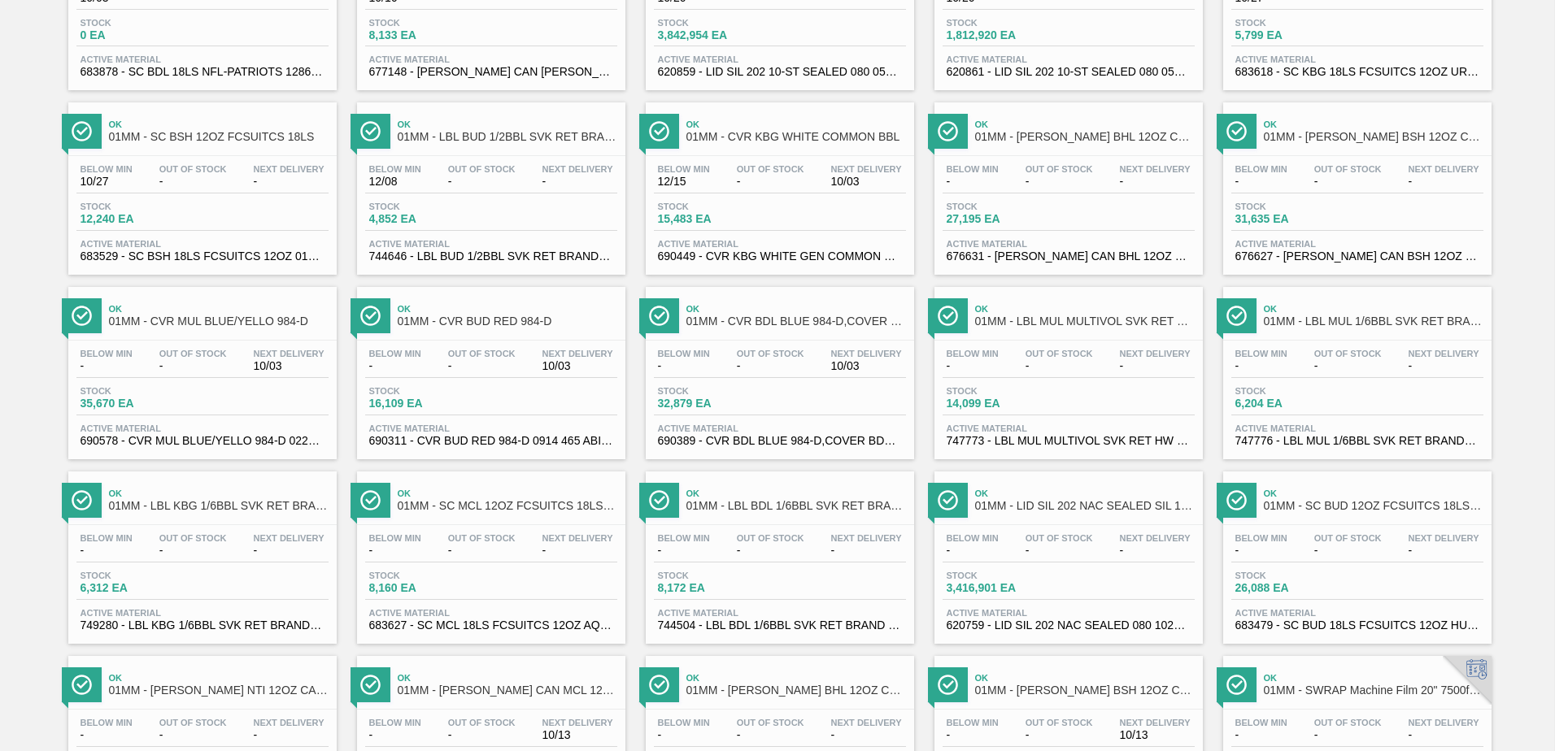
scroll to position [1255, 0]
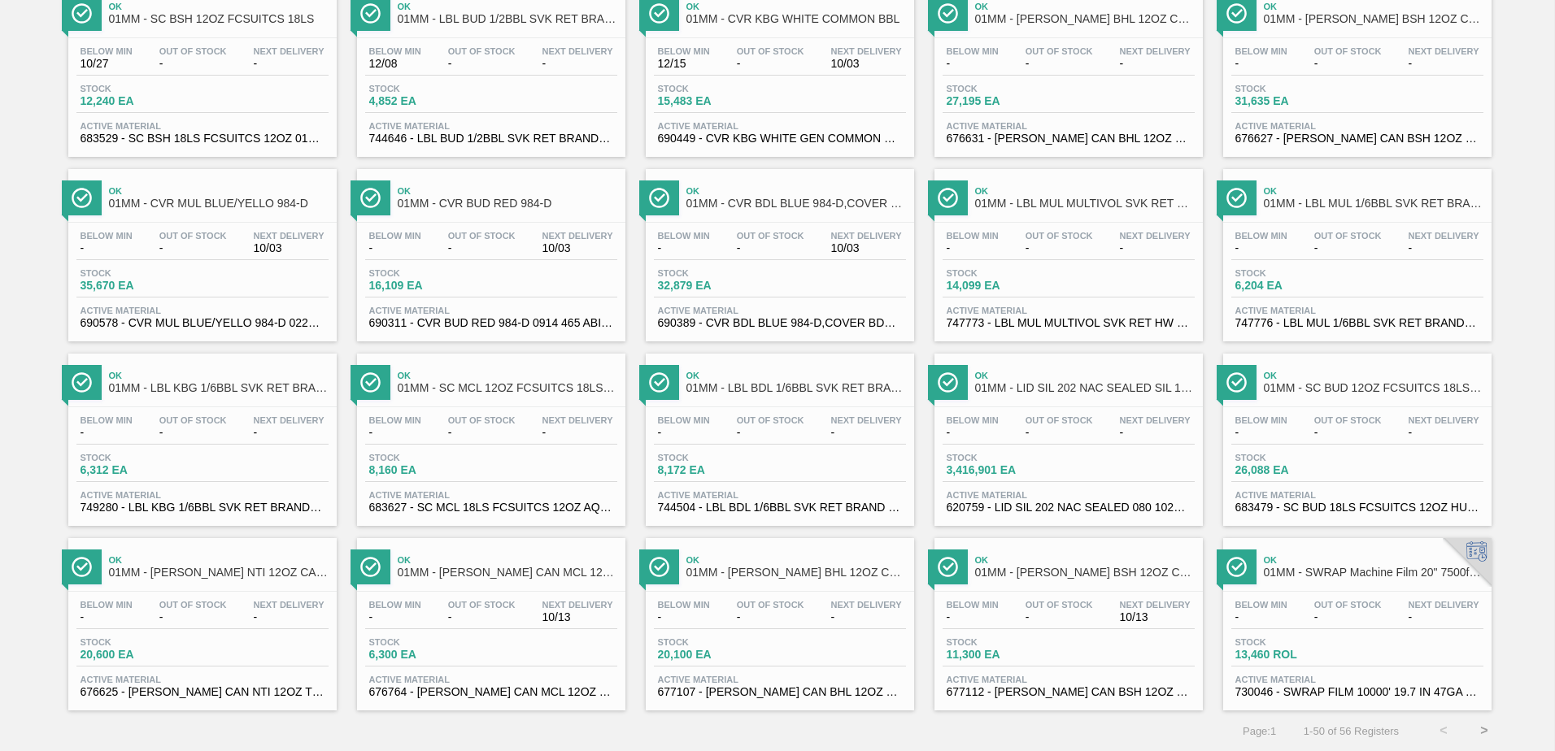
click at [1478, 728] on button ">" at bounding box center [1484, 731] width 41 height 41
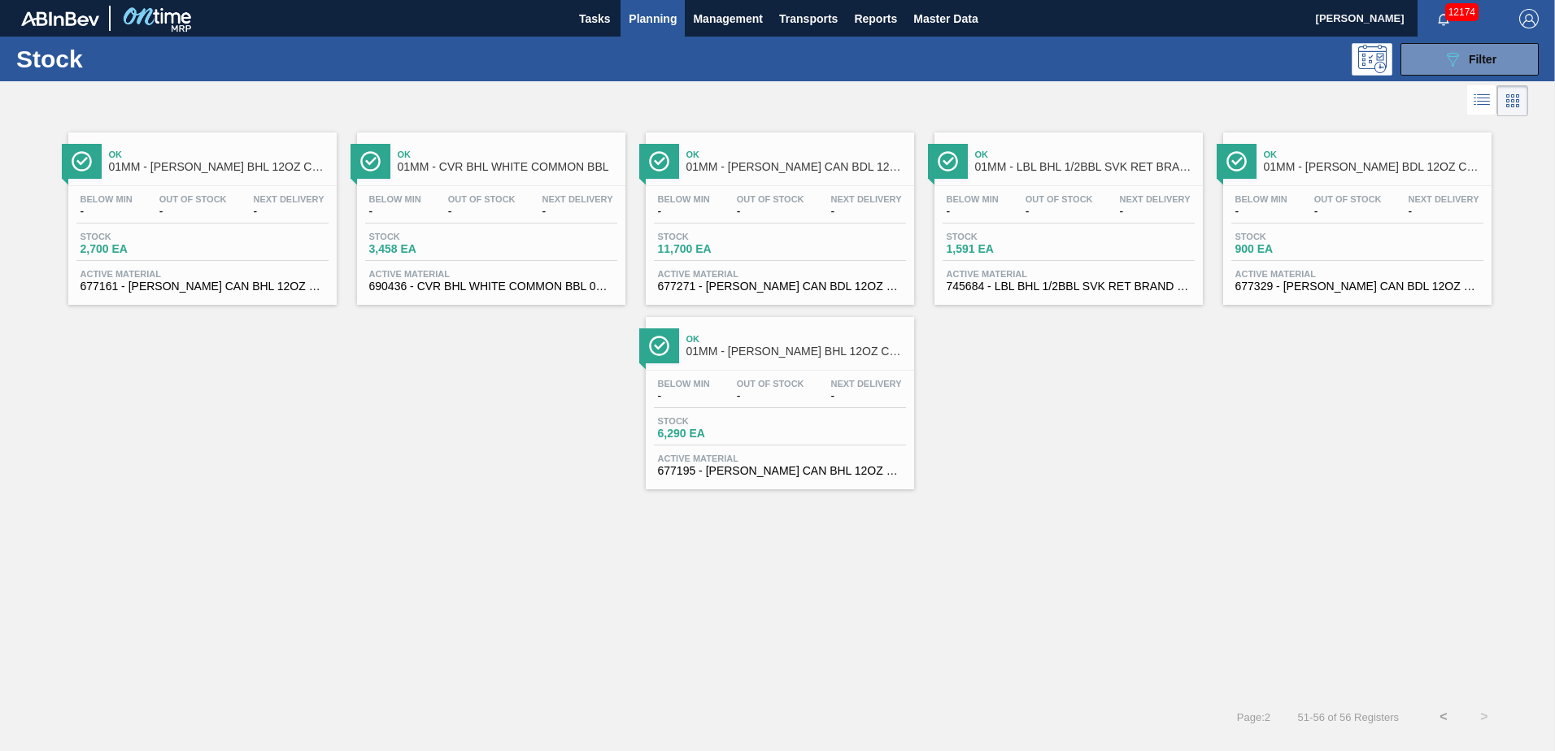
scroll to position [0, 0]
click at [1147, 47] on div "089F7B8B-B2A5-4AFE-B5C0-19BA573D28AC Filter" at bounding box center [902, 59] width 1287 height 33
drag, startPoint x: 391, startPoint y: 336, endPoint x: 402, endPoint y: 342, distance: 12.0
click at [393, 338] on div "Ok 01MM - [PERSON_NAME] BHL 12OZ CAN 30/12 CAN PK FARMING PROMO Below Min - Out…" at bounding box center [777, 304] width 1555 height 369
